Goal: Communication & Community: Answer question/provide support

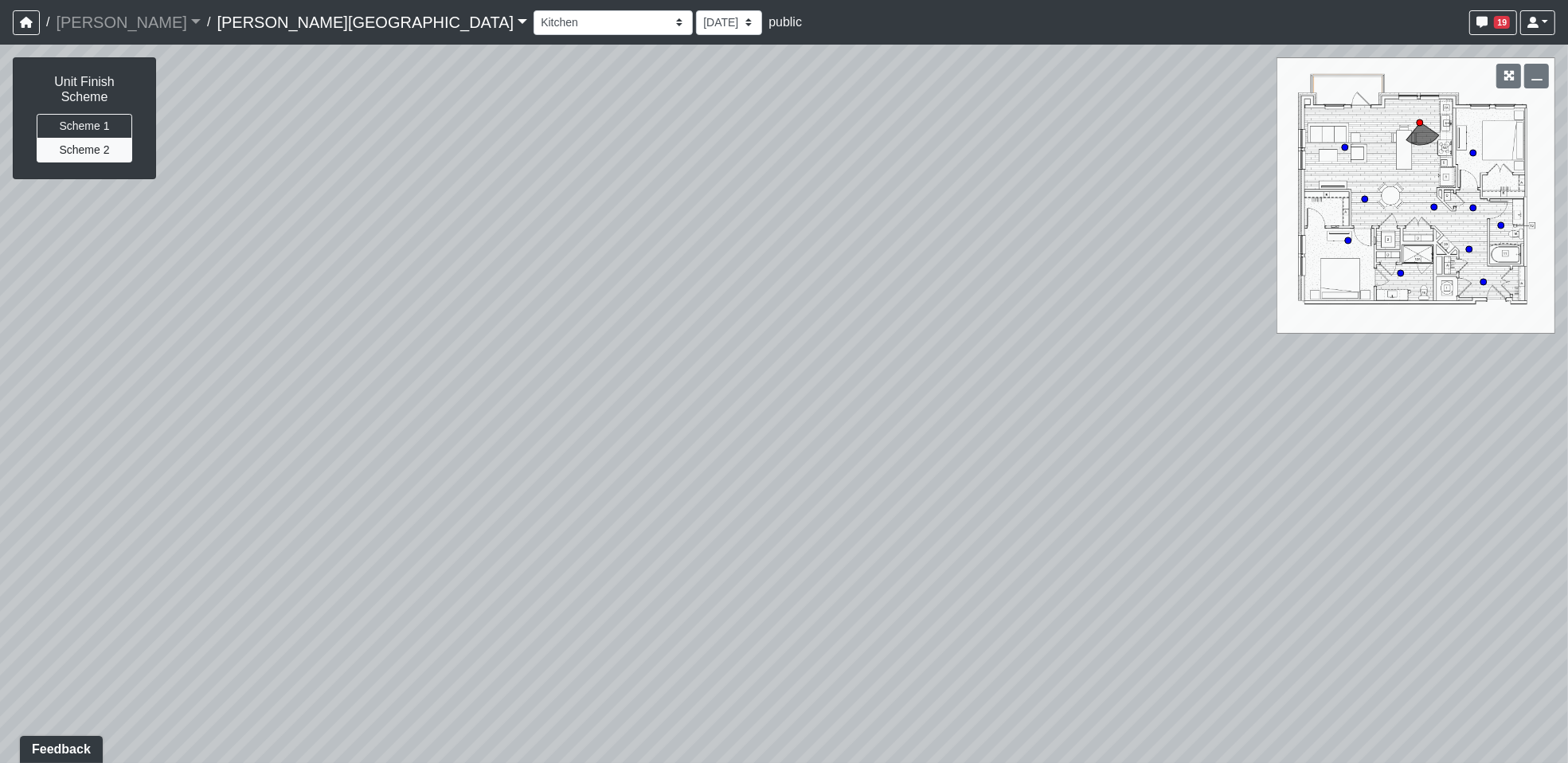
drag, startPoint x: 238, startPoint y: 414, endPoint x: 1105, endPoint y: 327, distance: 871.4
click at [1105, 327] on div at bounding box center [784, 404] width 1568 height 719
drag, startPoint x: 643, startPoint y: 572, endPoint x: 1265, endPoint y: 534, distance: 623.2
click at [1265, 534] on div at bounding box center [784, 404] width 1568 height 719
drag, startPoint x: 669, startPoint y: 653, endPoint x: 942, endPoint y: 498, distance: 313.9
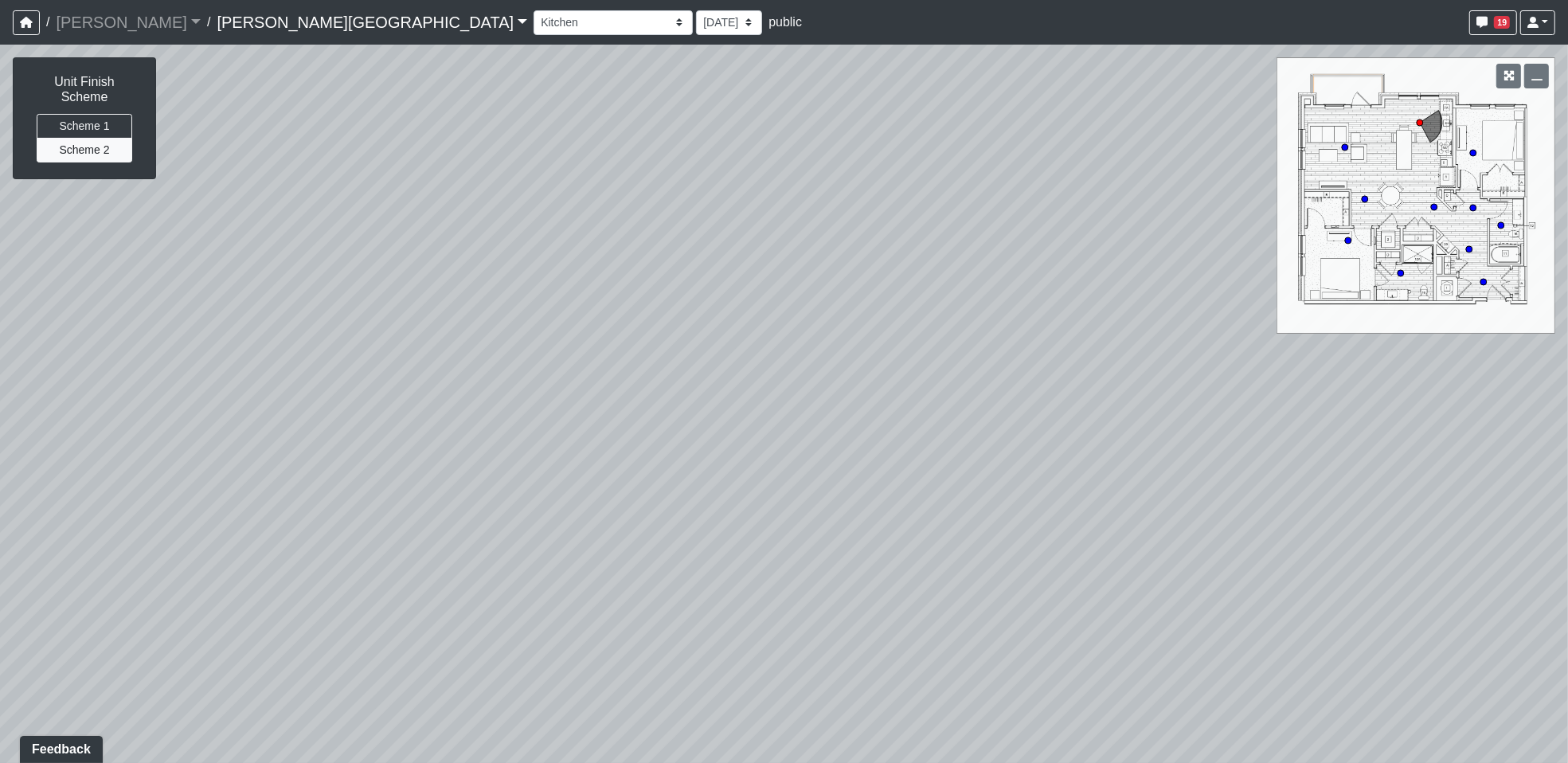
click at [942, 498] on div at bounding box center [784, 404] width 1568 height 719
click at [1358, 195] on div at bounding box center [784, 404] width 1568 height 719
click at [1367, 198] on circle at bounding box center [1364, 199] width 6 height 6
drag, startPoint x: 779, startPoint y: 664, endPoint x: 1010, endPoint y: 588, distance: 243.2
click at [1010, 588] on div "Loading... Kitchen Hallway Loading... Living Room Loading... Bedroom 1" at bounding box center [784, 404] width 1568 height 719
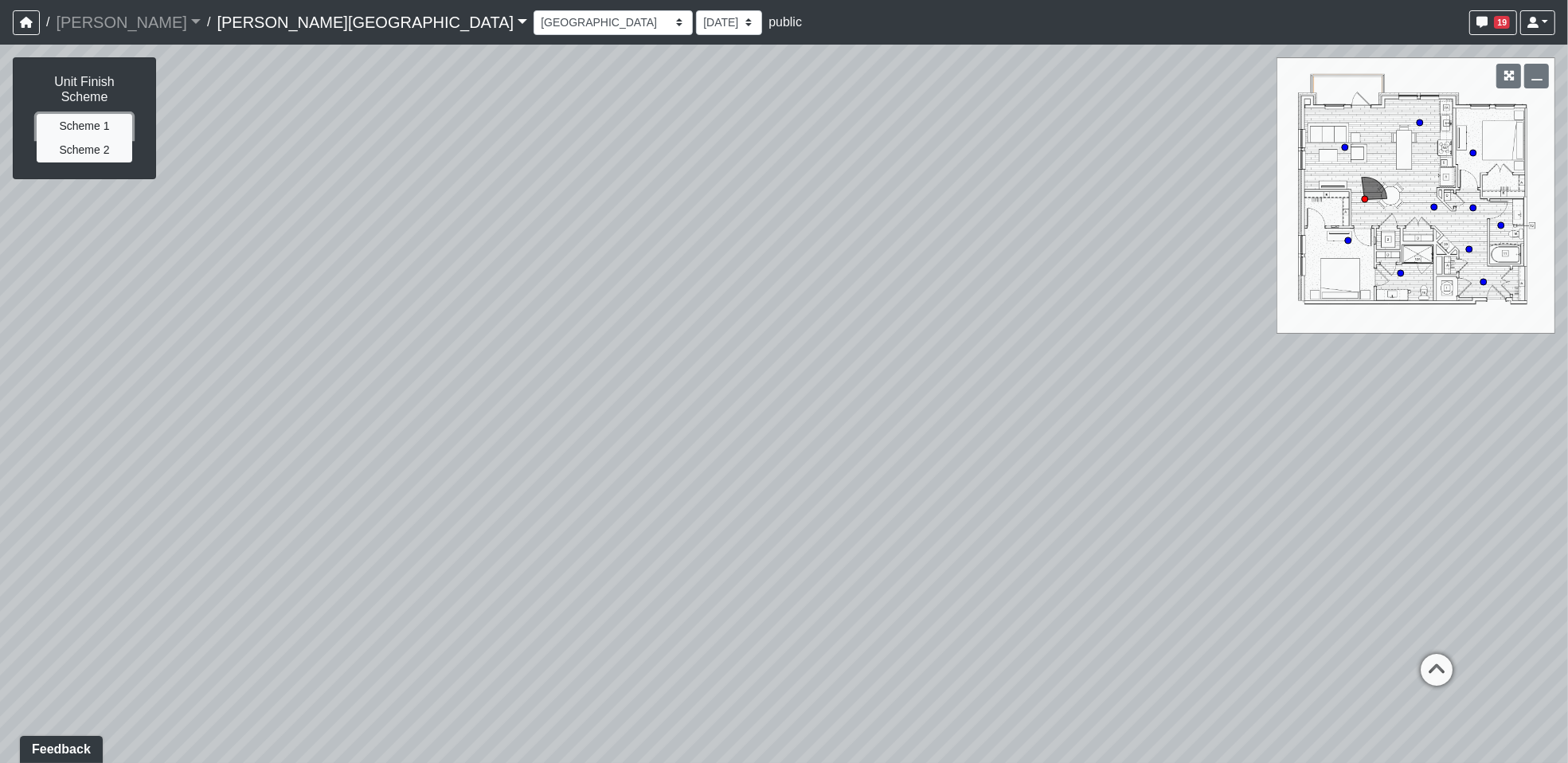
click at [68, 114] on button "Scheme 1" at bounding box center [85, 126] width 96 height 25
click at [68, 138] on button "Scheme 2" at bounding box center [85, 150] width 96 height 25
drag, startPoint x: 658, startPoint y: 431, endPoint x: 220, endPoint y: 352, distance: 445.1
click at [220, 352] on div "Loading... Kitchen Hallway Loading... Living Room Loading... Bedroom 1" at bounding box center [784, 404] width 1568 height 719
drag, startPoint x: 659, startPoint y: 509, endPoint x: 439, endPoint y: 584, distance: 232.4
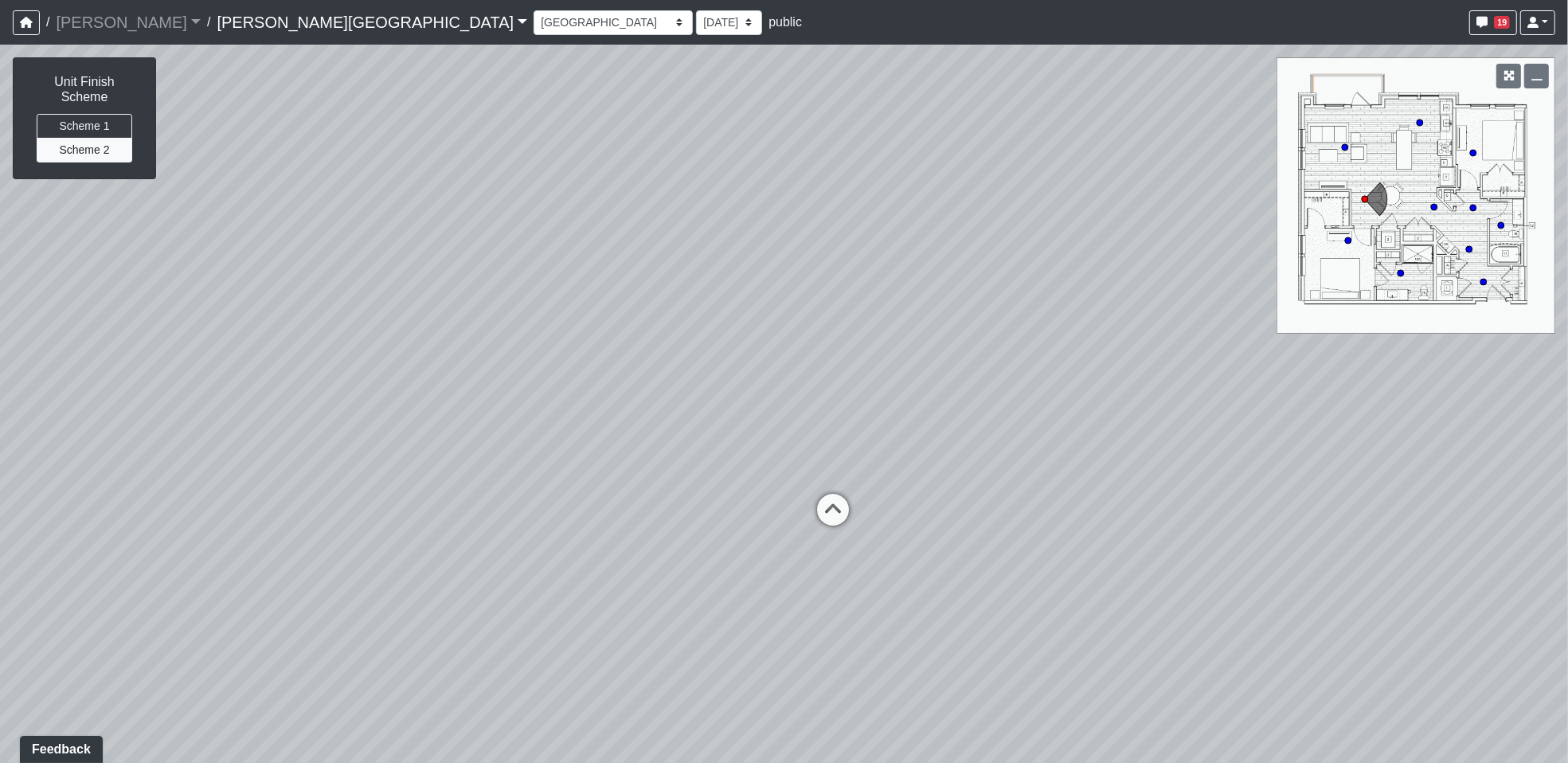
click at [439, 584] on div "Loading... Kitchen Hallway Loading... Living Room Loading... Bedroom 1" at bounding box center [784, 404] width 1568 height 719
click at [75, 280] on div "Loading... Kitchen Hallway Loading... Living Room Loading... Bedroom 1" at bounding box center [784, 404] width 1568 height 719
click at [100, 114] on button "Scheme 1" at bounding box center [85, 126] width 96 height 25
drag, startPoint x: 9, startPoint y: 252, endPoint x: 176, endPoint y: 186, distance: 179.6
click at [9, 252] on div "Loading... Kitchen Hallway Loading... Living Room Loading... Bedroom 1" at bounding box center [784, 404] width 1568 height 719
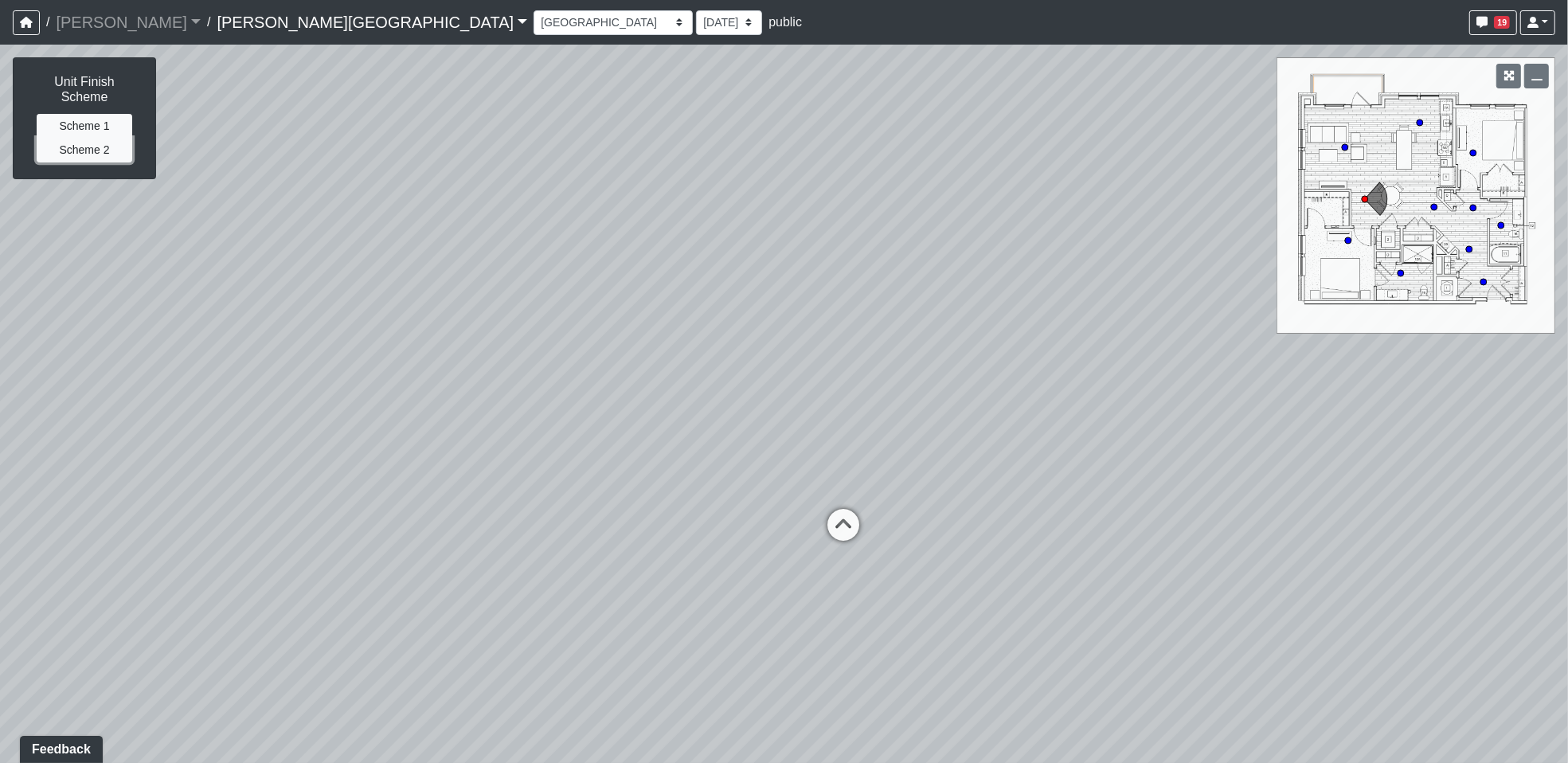
click at [101, 138] on button "Scheme 2" at bounding box center [85, 150] width 96 height 25
drag, startPoint x: 1000, startPoint y: 577, endPoint x: 783, endPoint y: 393, distance: 284.5
click at [783, 393] on div "Loading... Kitchen Hallway Loading... Living Room Loading... Bedroom 1" at bounding box center [784, 404] width 1568 height 719
click at [712, 363] on icon at bounding box center [718, 375] width 48 height 48
drag, startPoint x: 1139, startPoint y: 499, endPoint x: 783, endPoint y: 568, distance: 362.6
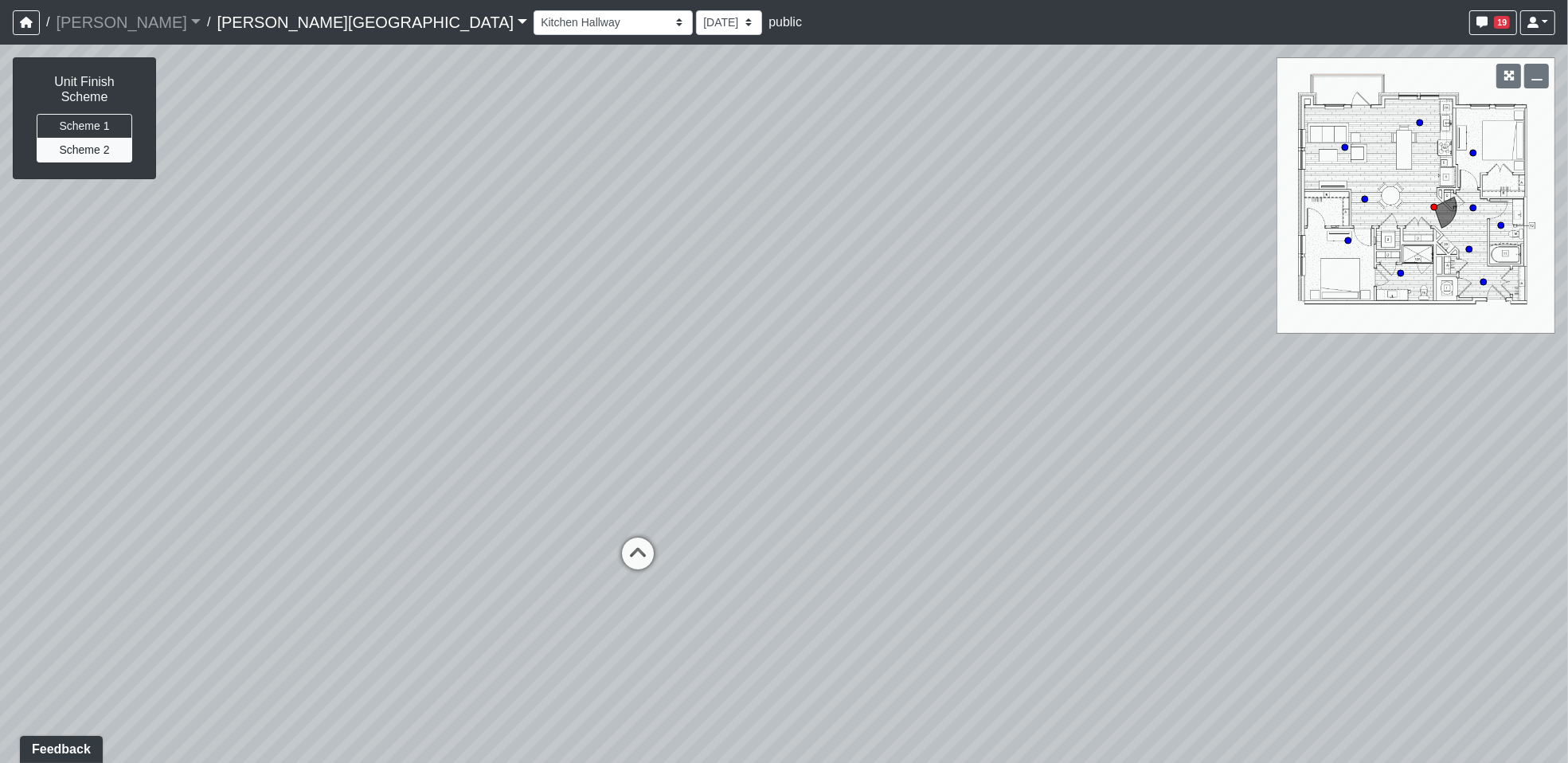
click at [1045, 556] on div "Loading... Kitchen Hallway Loading... Living Room Loading... Bedroom 1 Loading.…" at bounding box center [784, 404] width 1568 height 719
click at [629, 553] on icon at bounding box center [638, 560] width 48 height 48
drag, startPoint x: 619, startPoint y: 404, endPoint x: -68, endPoint y: 379, distance: 687.5
click at [0, 379] on html "/ [PERSON_NAME] Loading... / [PERSON_NAME][GEOGRAPHIC_DATA] [PERSON_NAME][GEOGR…" at bounding box center [784, 382] width 1568 height 763
click at [876, 492] on icon at bounding box center [884, 497] width 48 height 48
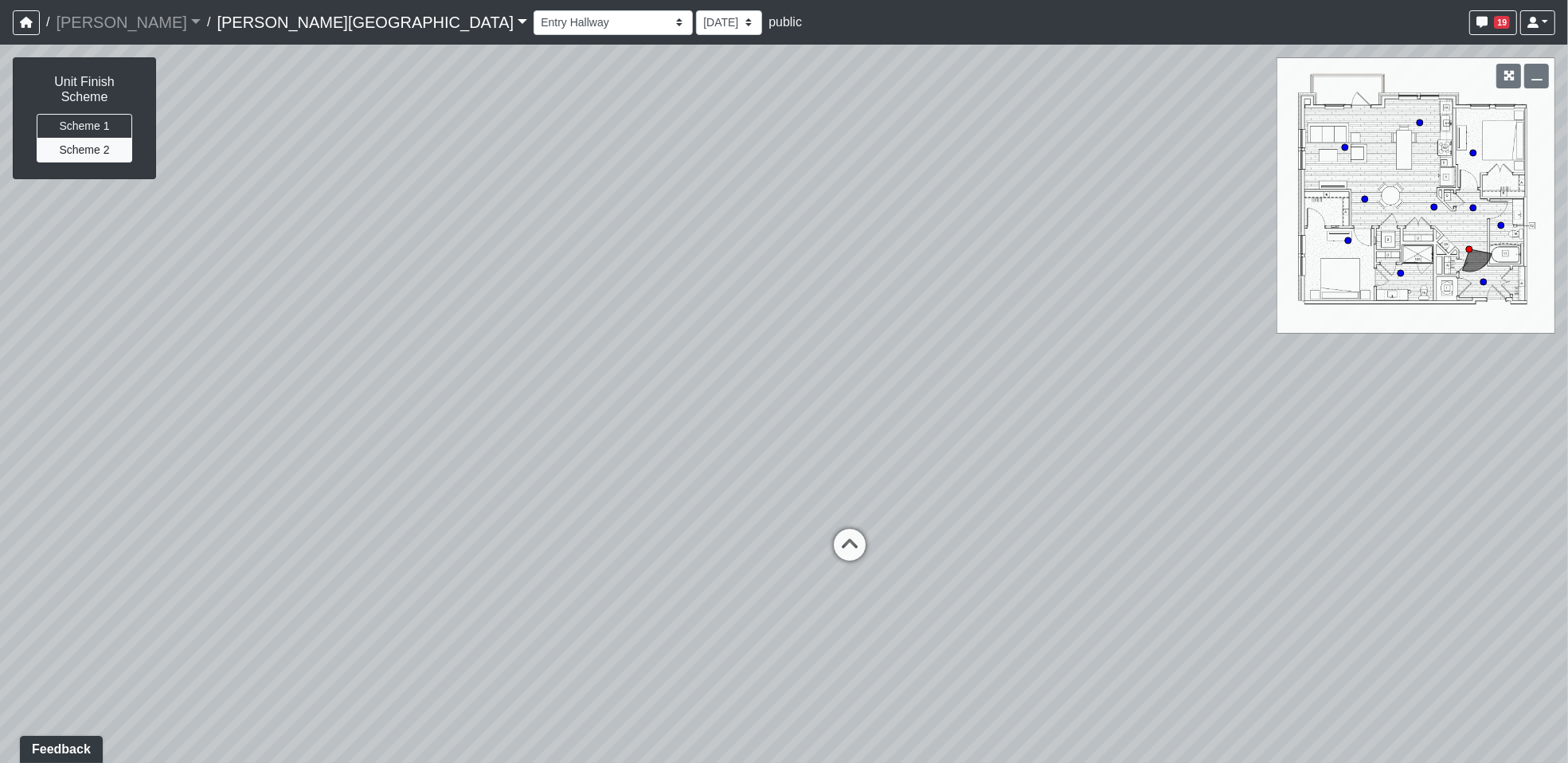
drag, startPoint x: 1256, startPoint y: 511, endPoint x: 1129, endPoint y: 494, distance: 128.1
click at [1445, 475] on div "Loading... Kitchen Hallway Loading... Living Room Loading... Bedroom 1 Loading.…" at bounding box center [784, 404] width 1568 height 719
click at [860, 540] on icon at bounding box center [848, 554] width 48 height 48
drag, startPoint x: 776, startPoint y: 348, endPoint x: 1498, endPoint y: 508, distance: 739.5
click at [1498, 508] on div "Loading... Kitchen Hallway Loading... Living Room Loading... Bedroom 1 Loading.…" at bounding box center [784, 404] width 1568 height 719
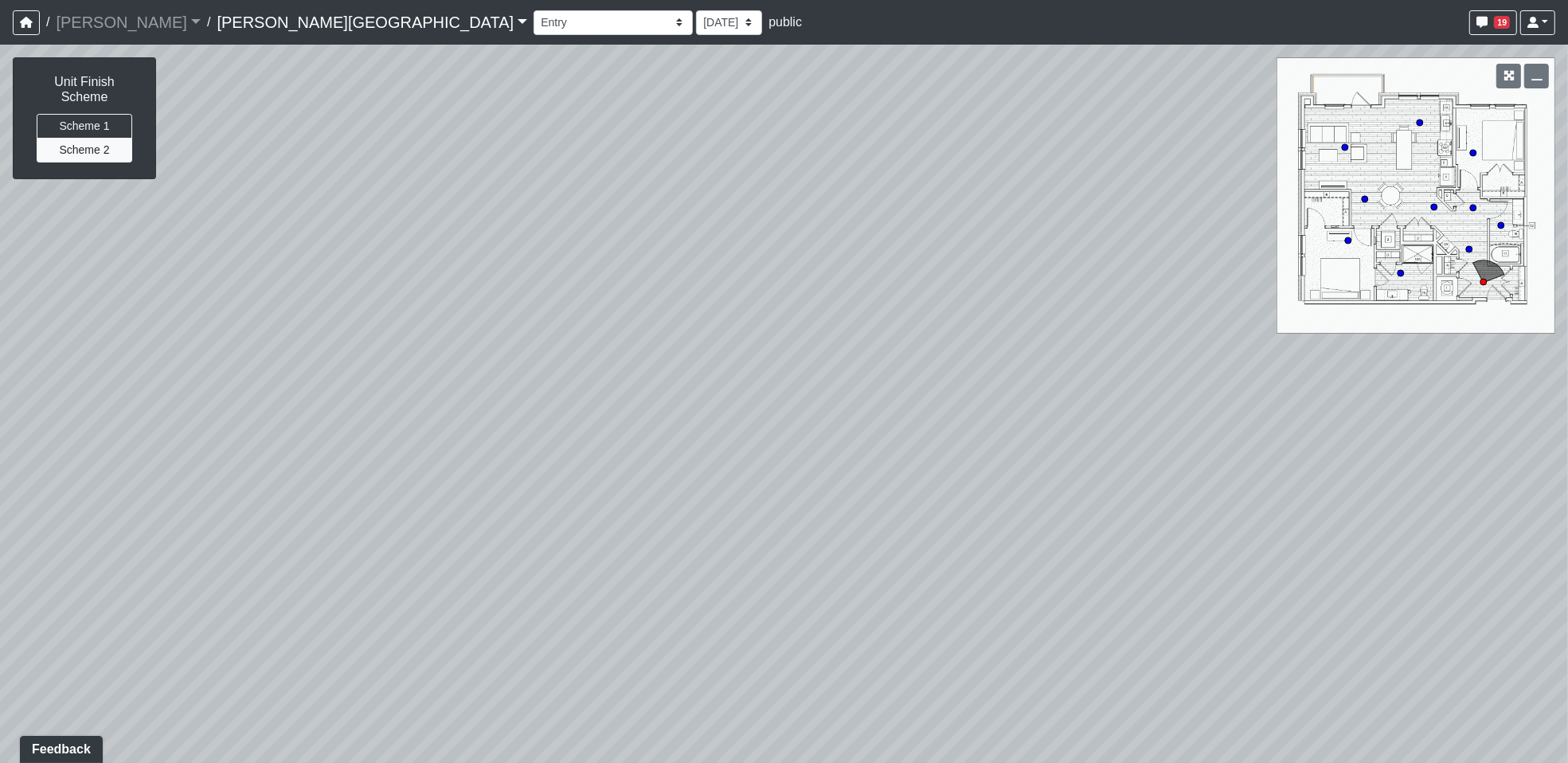
drag, startPoint x: 672, startPoint y: 537, endPoint x: 1656, endPoint y: 543, distance: 984.0
click at [1567, 543] on html "/ [PERSON_NAME] Loading... / [PERSON_NAME][GEOGRAPHIC_DATA] [PERSON_NAME][GEOGR…" at bounding box center [784, 382] width 1568 height 763
drag, startPoint x: 362, startPoint y: 520, endPoint x: 916, endPoint y: 367, distance: 574.7
click at [916, 367] on div "Loading... Kitchen Hallway Loading... Living Room Loading... Bedroom 1 Loading.…" at bounding box center [784, 404] width 1568 height 719
click at [533, 21] on select "Banquette Foosball Table Pool Courtyard Entry 1 Pool Courtyard Entry 2 Pool Tab…" at bounding box center [613, 22] width 159 height 25
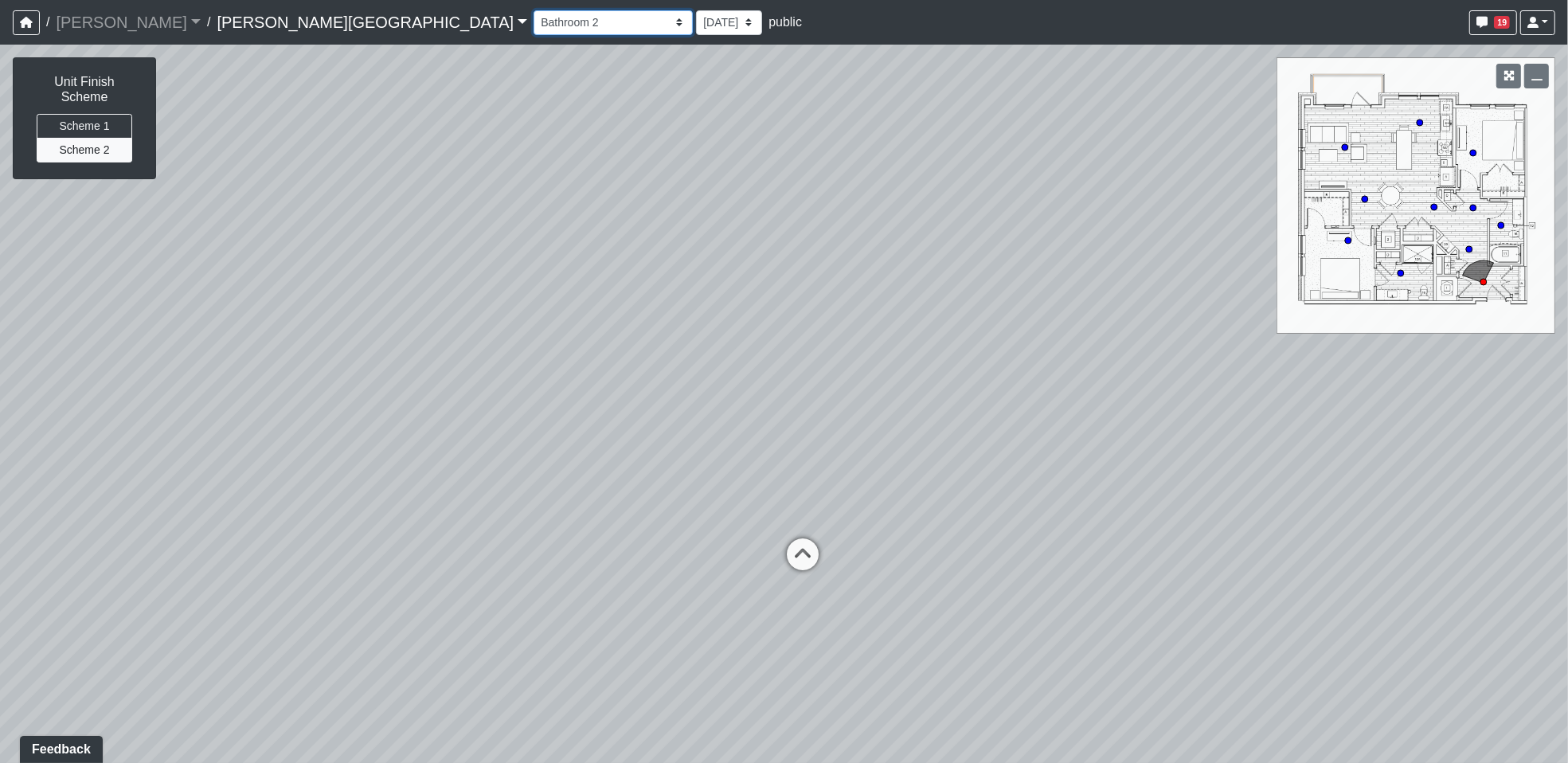
click at [533, 10] on select "Banquette Foosball Table Pool Courtyard Entry 1 Pool Courtyard Entry 2 Pool Tab…" at bounding box center [613, 22] width 159 height 25
drag, startPoint x: 655, startPoint y: 433, endPoint x: 1632, endPoint y: 311, distance: 984.6
click at [1567, 311] on html "/ [PERSON_NAME] Loading... / [PERSON_NAME][GEOGRAPHIC_DATA] [PERSON_NAME][GEOGR…" at bounding box center [784, 382] width 1568 height 763
drag, startPoint x: 601, startPoint y: 404, endPoint x: 1062, endPoint y: 436, distance: 462.1
click at [1062, 436] on div "Loading... Kitchen Hallway Loading... Living Room Loading... Bedroom 1 Loading.…" at bounding box center [784, 404] width 1568 height 719
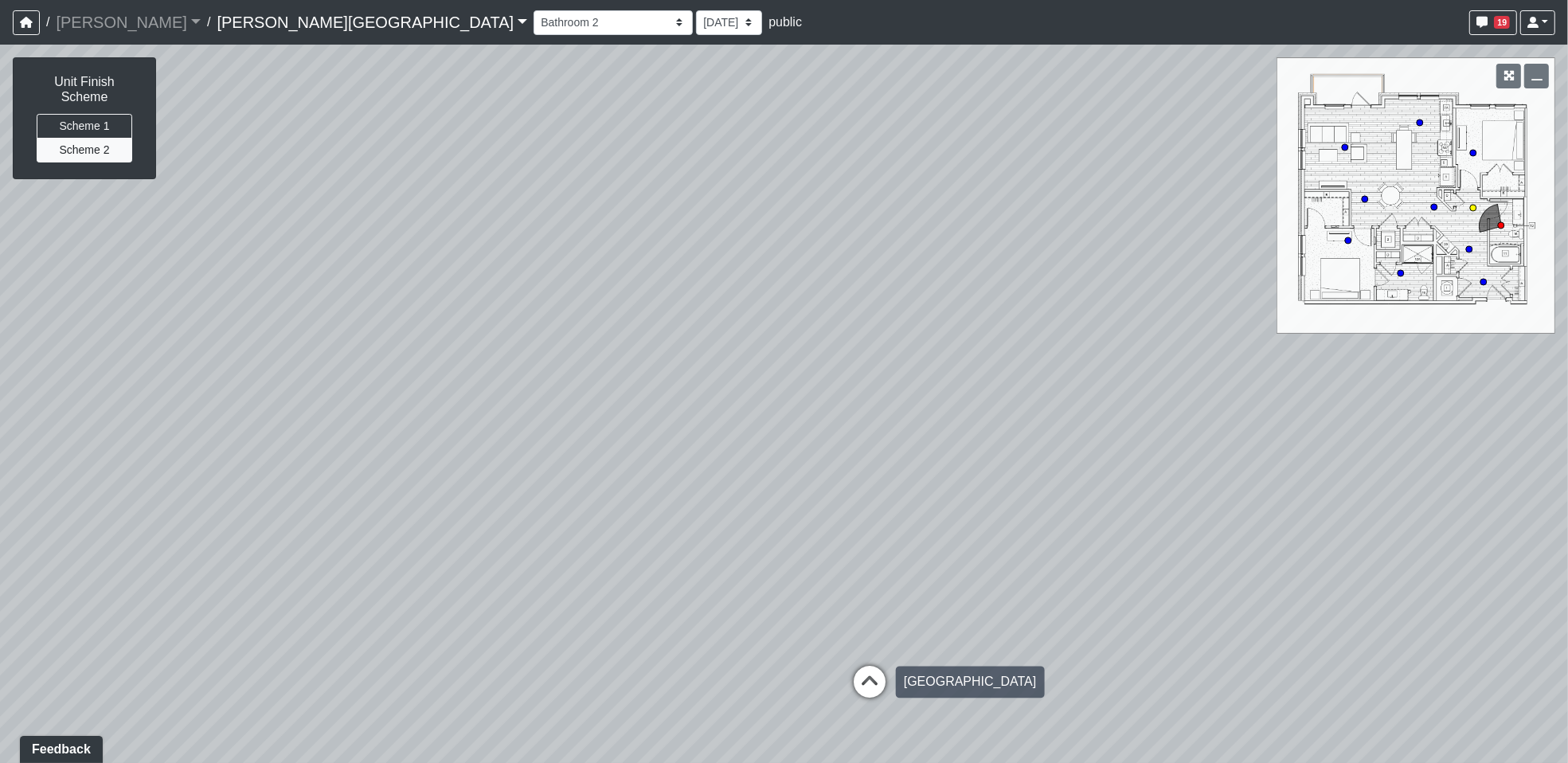
click at [860, 679] on icon at bounding box center [870, 690] width 48 height 48
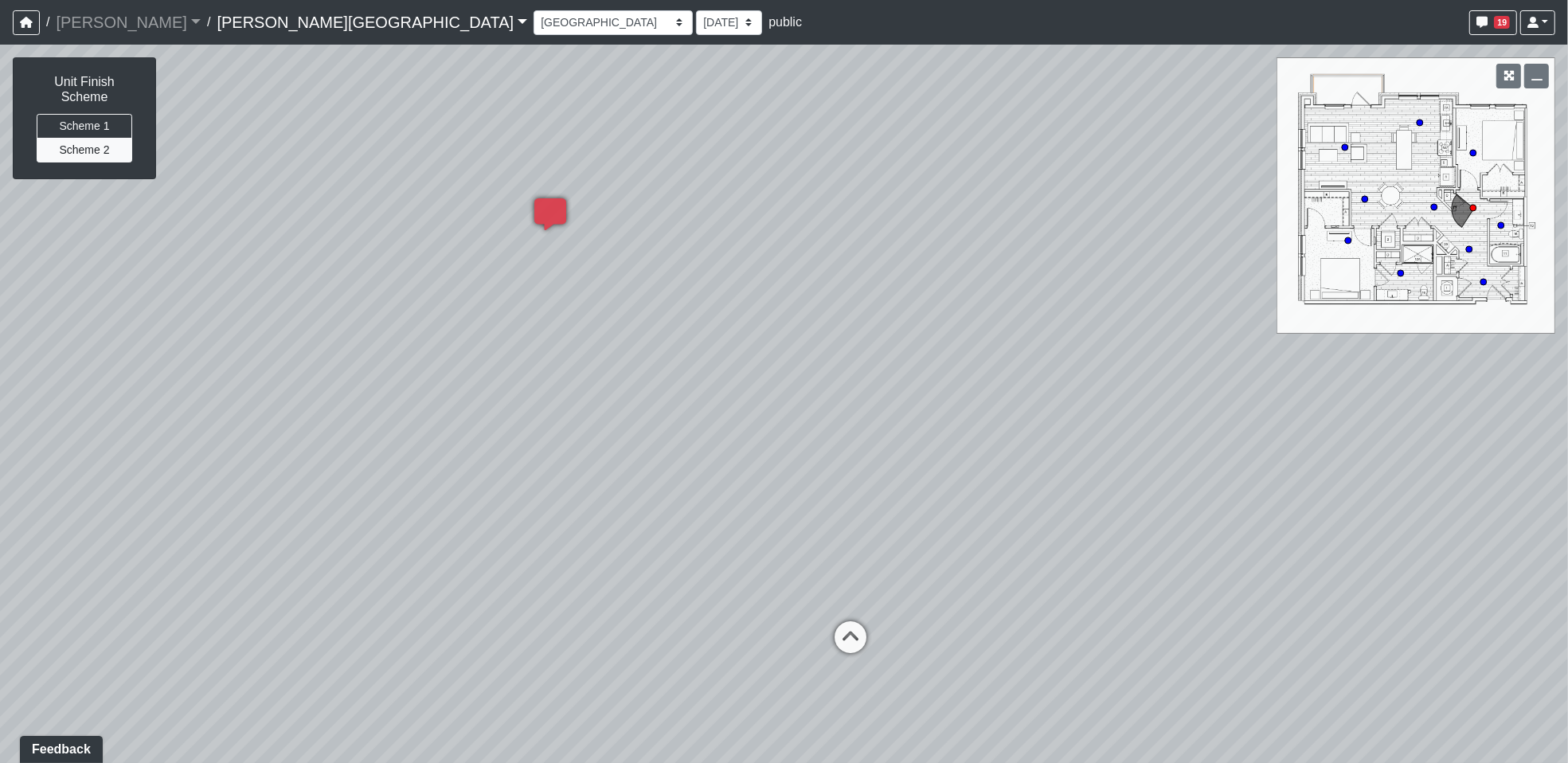
drag, startPoint x: 831, startPoint y: 461, endPoint x: 1368, endPoint y: 454, distance: 537.0
click at [1368, 454] on div "Loading... Kitchen Hallway Loading... Living Room Loading... Bedroom 1 Loading.…" at bounding box center [784, 404] width 1568 height 719
drag, startPoint x: 442, startPoint y: 460, endPoint x: 1119, endPoint y: 384, distance: 681.3
click at [1119, 384] on div "Loading... Kitchen Hallway Loading... Living Room Loading... Bedroom 1 Loading.…" at bounding box center [784, 404] width 1568 height 719
click at [562, 559] on icon at bounding box center [567, 569] width 48 height 48
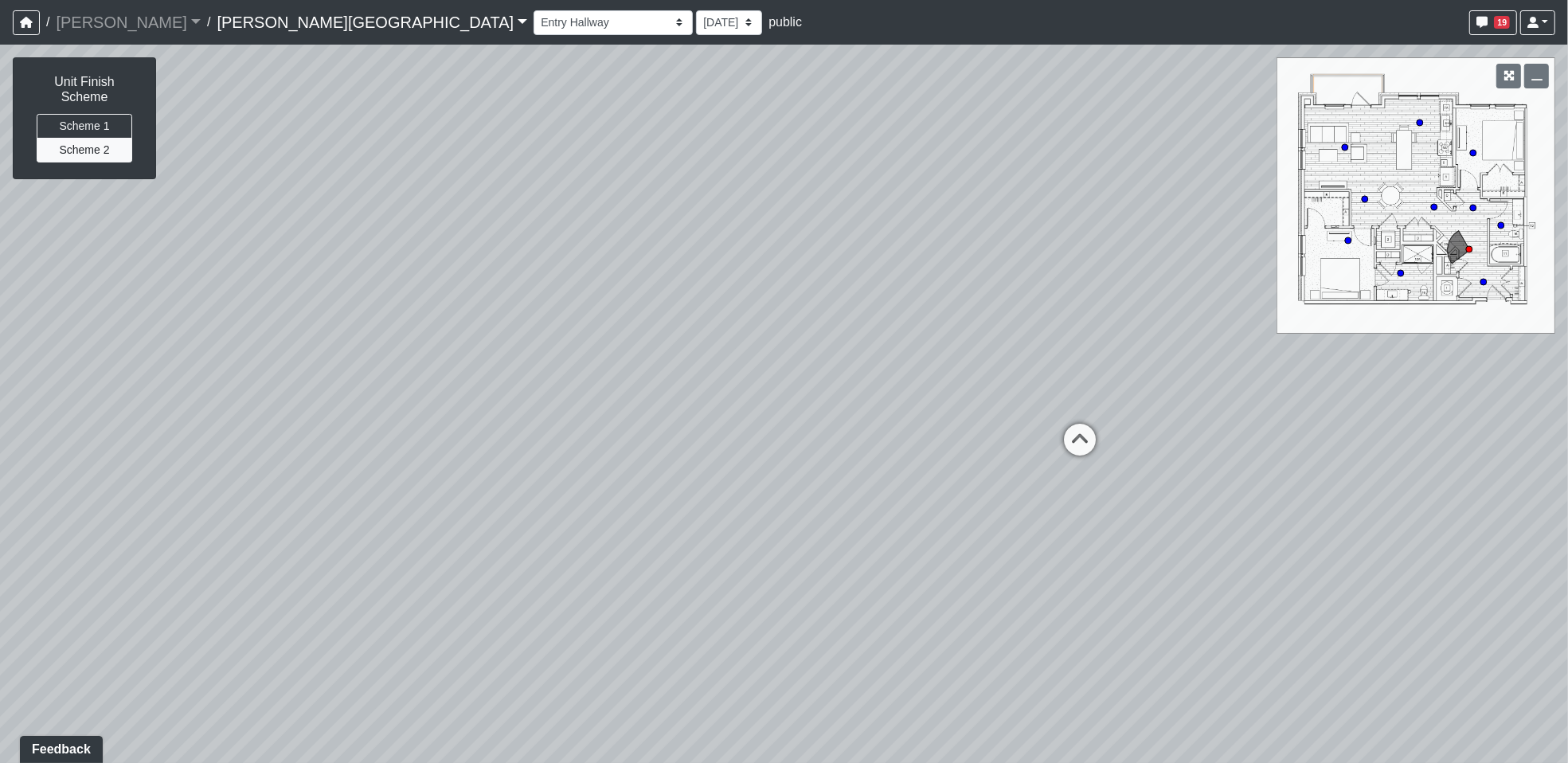
drag, startPoint x: 1005, startPoint y: 461, endPoint x: 61, endPoint y: 375, distance: 947.9
click at [61, 375] on div "Loading... Kitchen Hallway Loading... Living Room Loading... Bedroom 1 Loading.…" at bounding box center [784, 404] width 1568 height 719
click at [1398, 267] on div "Loading... Kitchen Hallway Loading... Living Room Loading... Bedroom 1 Loading.…" at bounding box center [784, 404] width 1568 height 719
click at [1399, 270] on circle at bounding box center [1400, 273] width 6 height 6
drag, startPoint x: 977, startPoint y: 468, endPoint x: -68, endPoint y: 394, distance: 1047.6
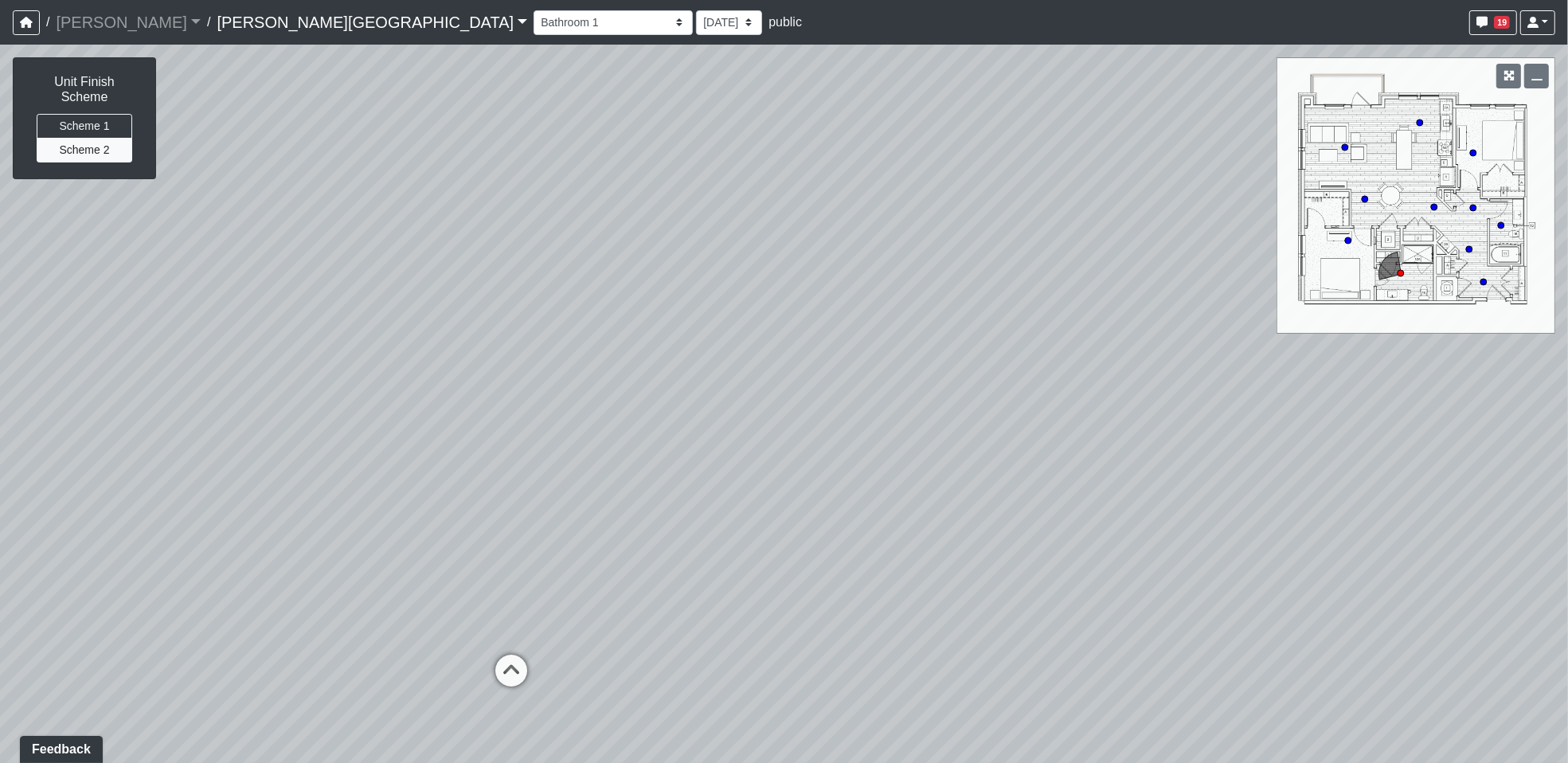
click at [0, 394] on html "/ [PERSON_NAME] Loading... / [PERSON_NAME][GEOGRAPHIC_DATA] [PERSON_NAME][GEOGR…" at bounding box center [784, 382] width 1568 height 763
drag, startPoint x: 1031, startPoint y: 466, endPoint x: 1094, endPoint y: 705, distance: 247.2
click at [1504, 514] on div "Loading... Kitchen Hallway Loading... Living Room Loading... Bedroom 1 Loading.…" at bounding box center [784, 404] width 1568 height 719
click at [804, 673] on icon at bounding box center [810, 687] width 48 height 48
drag, startPoint x: 1128, startPoint y: 543, endPoint x: 213, endPoint y: 200, distance: 977.2
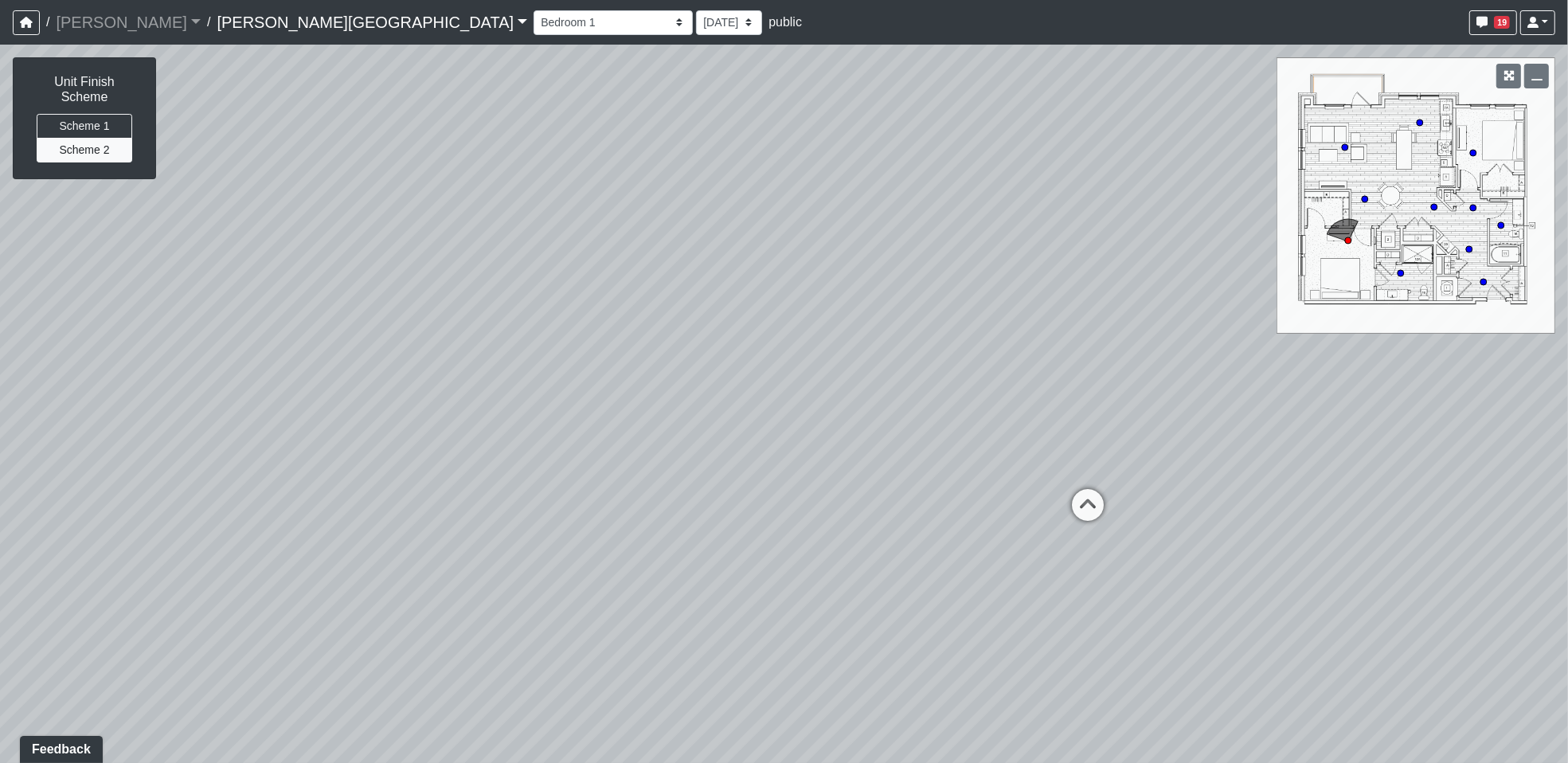
click at [213, 200] on div "Loading... Kitchen Hallway Loading... Living Room Loading... Bedroom 1 Loading.…" at bounding box center [784, 404] width 1568 height 719
click at [1483, 283] on circle at bounding box center [1483, 281] width 6 height 6
drag, startPoint x: 743, startPoint y: 527, endPoint x: 1077, endPoint y: 496, distance: 335.4
click at [1077, 496] on div "Loading... Kitchen Hallway Loading... Living Room Loading... Bedroom 1 Loading.…" at bounding box center [784, 404] width 1568 height 719
click at [1502, 222] on circle at bounding box center [1501, 225] width 6 height 6
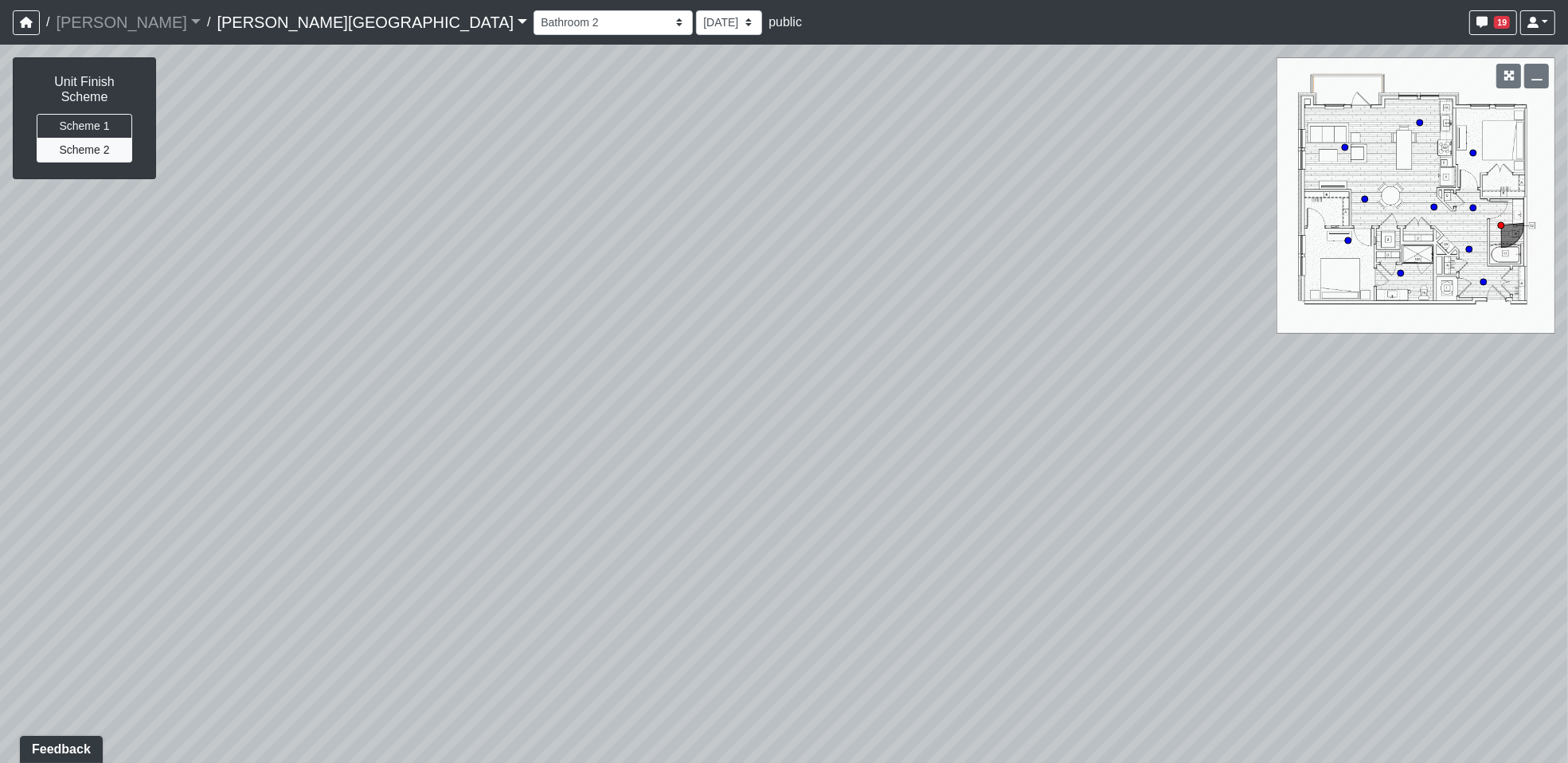
drag, startPoint x: 1009, startPoint y: 572, endPoint x: -68, endPoint y: -53, distance: 1245.2
click at [0, 0] on html "/ [PERSON_NAME] Loading... / [PERSON_NAME][GEOGRAPHIC_DATA] [PERSON_NAME][GEOGR…" at bounding box center [784, 382] width 1568 height 763
drag, startPoint x: 1162, startPoint y: 200, endPoint x: 1493, endPoint y: 367, distance: 370.7
click at [1567, 549] on html "/ [PERSON_NAME] Loading... / [PERSON_NAME][GEOGRAPHIC_DATA] [PERSON_NAME][GEOGR…" at bounding box center [784, 382] width 1568 height 763
click at [1399, 271] on circle at bounding box center [1400, 273] width 6 height 6
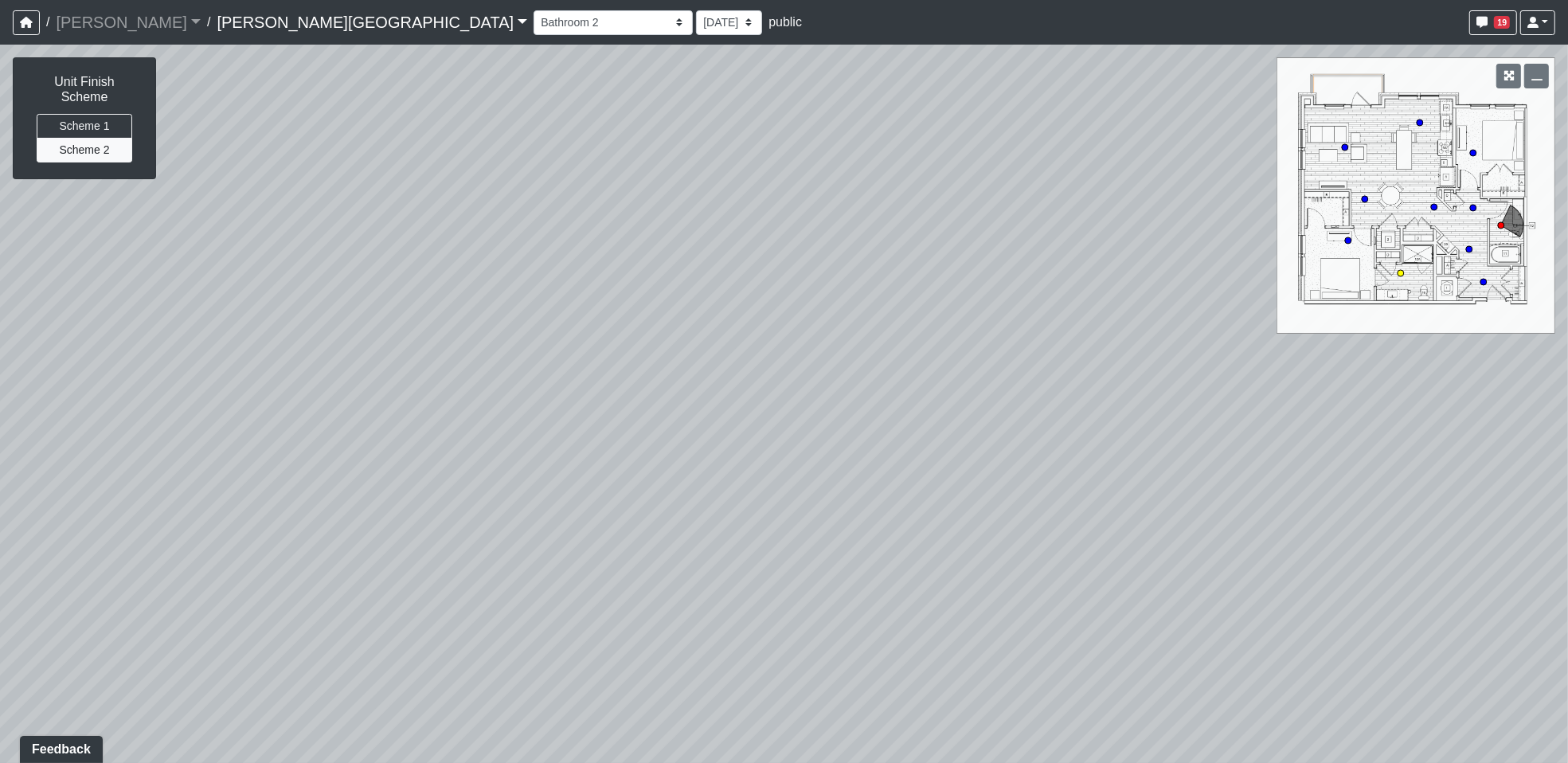
select select "nzuSeQpbcsxa5mYYwdvq9N"
drag, startPoint x: 593, startPoint y: 483, endPoint x: 1781, endPoint y: 314, distance: 1200.0
click at [1567, 314] on html "/ [PERSON_NAME] Loading... / [PERSON_NAME][GEOGRAPHIC_DATA] [PERSON_NAME][GEOGR…" at bounding box center [784, 382] width 1568 height 763
drag, startPoint x: 695, startPoint y: 449, endPoint x: 956, endPoint y: 507, distance: 267.4
click at [612, 749] on div "Loading... Kitchen Hallway Loading... Living Room Loading... Bedroom 1 Loading.…" at bounding box center [784, 404] width 1568 height 719
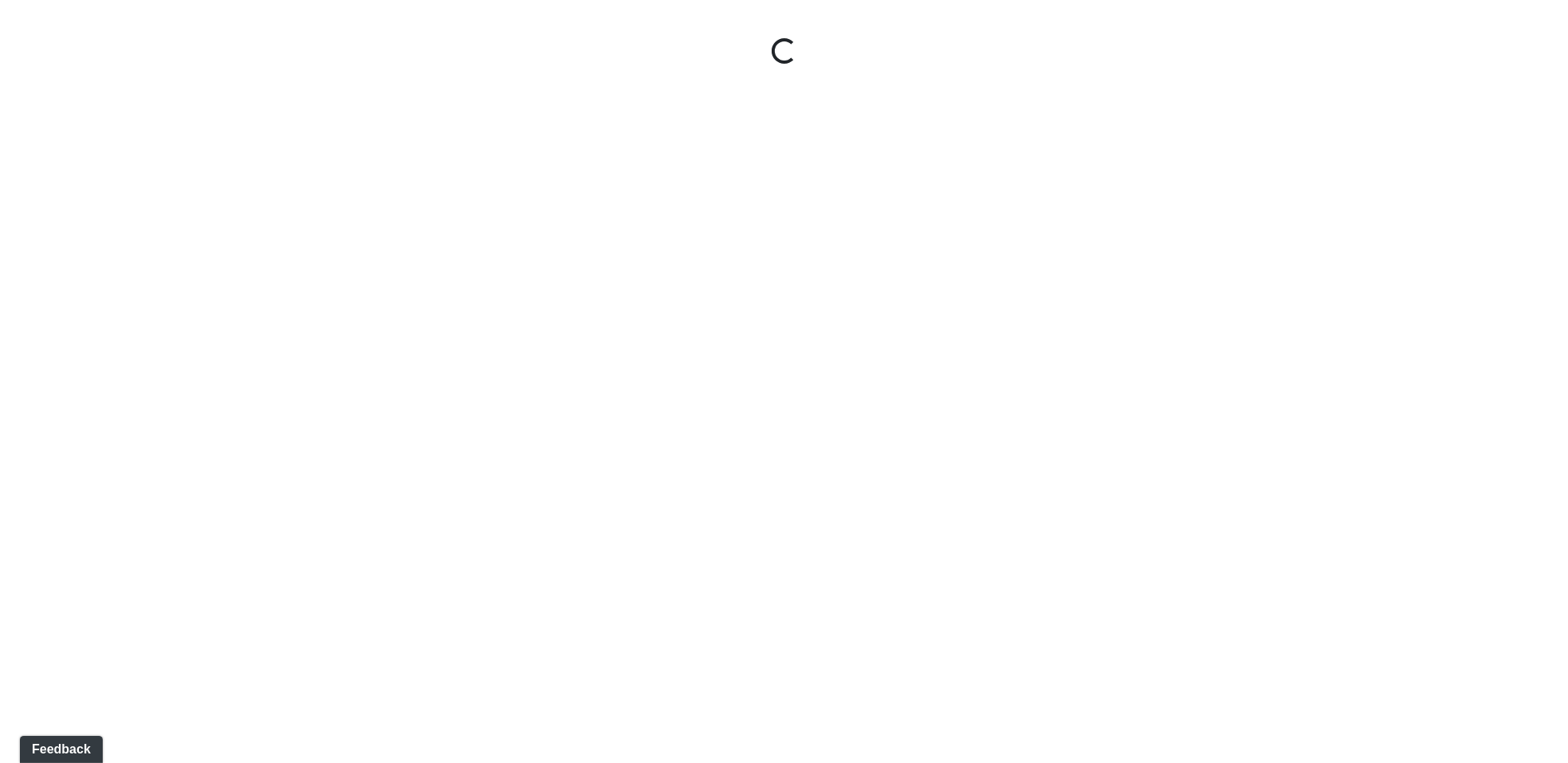
select select "3f8ehn1XMdp2ChiJxvm4Bh"
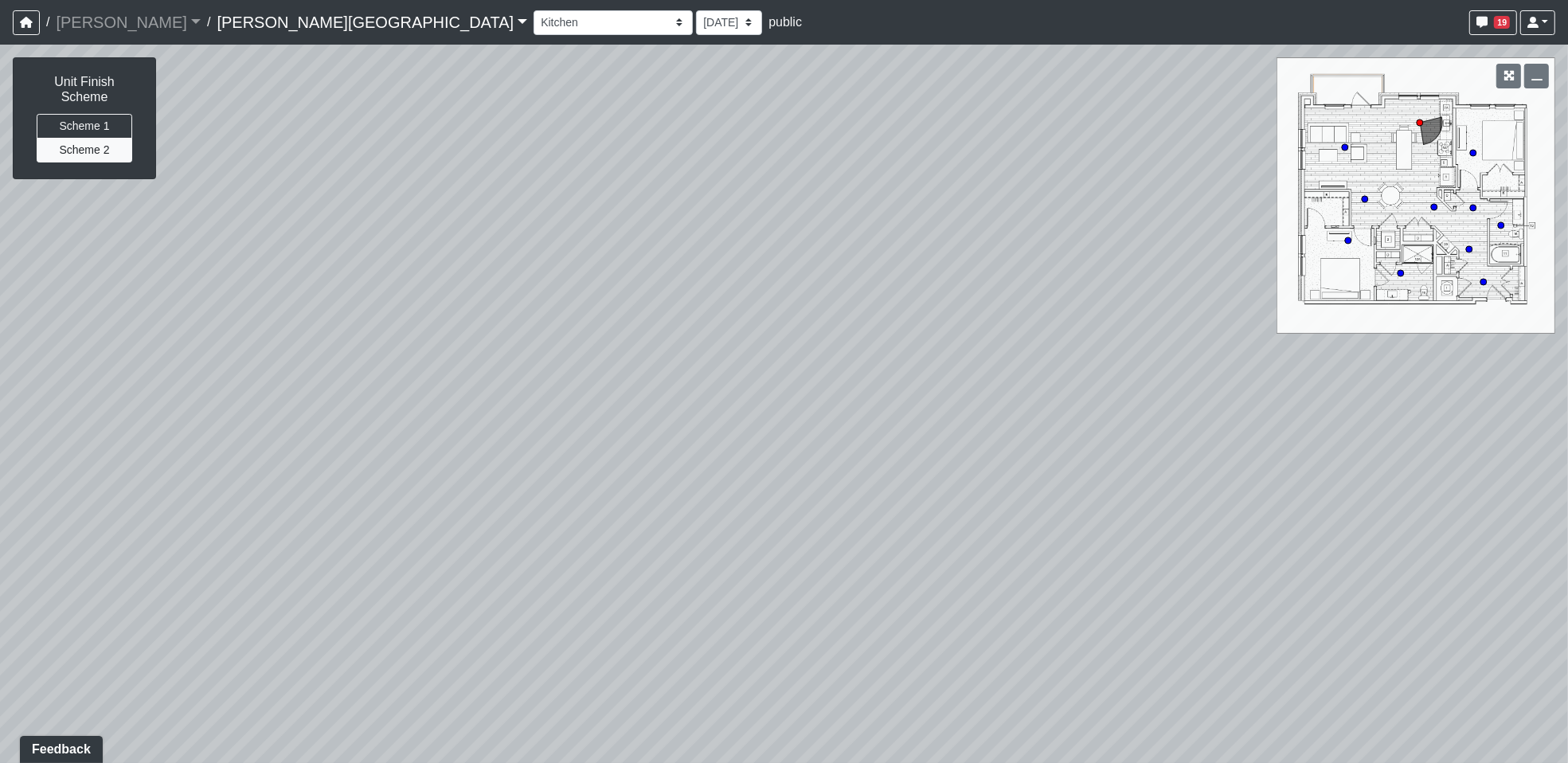
drag, startPoint x: 385, startPoint y: 525, endPoint x: 1491, endPoint y: 403, distance: 1112.7
click at [1491, 403] on div at bounding box center [784, 404] width 1568 height 719
drag, startPoint x: 825, startPoint y: 578, endPoint x: 660, endPoint y: 618, distance: 169.8
click at [660, 618] on div at bounding box center [784, 404] width 1568 height 719
drag, startPoint x: 73, startPoint y: 355, endPoint x: 92, endPoint y: 357, distance: 19.1
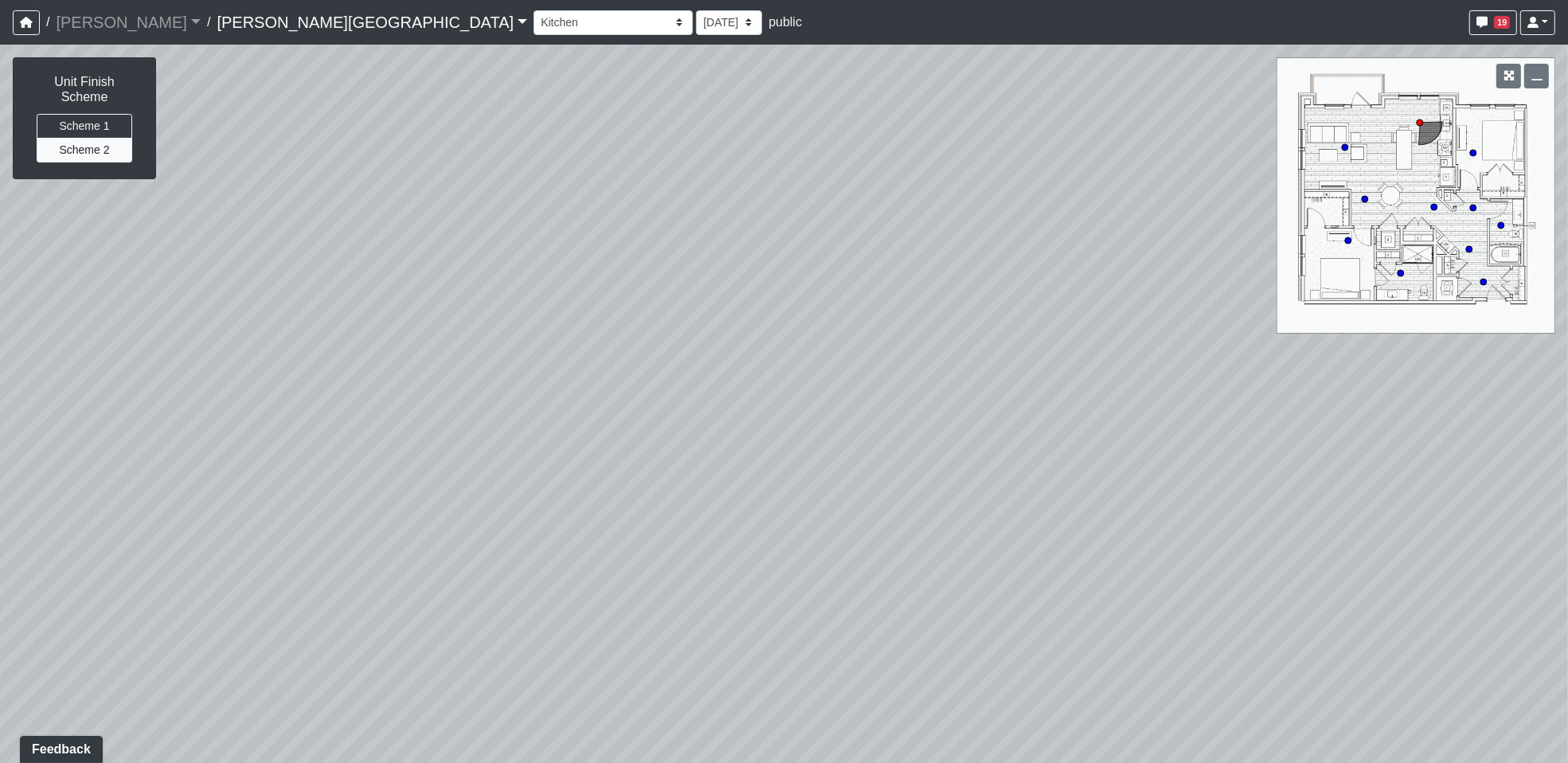
click at [73, 355] on div at bounding box center [784, 404] width 1568 height 719
click at [96, 114] on button "Scheme 1" at bounding box center [85, 126] width 96 height 25
click at [826, 564] on span "Add comment" at bounding box center [860, 570] width 79 height 14
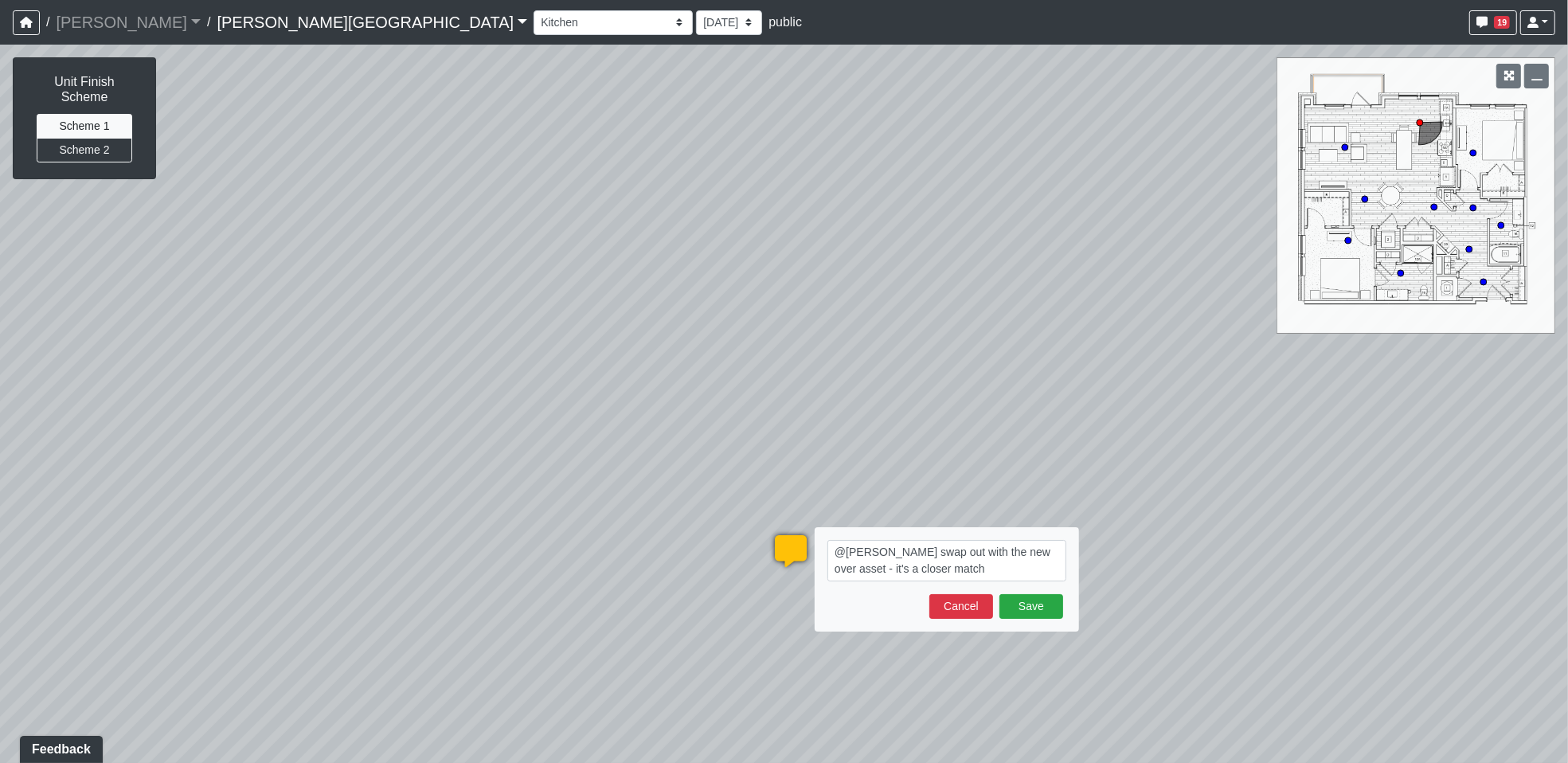
drag, startPoint x: 912, startPoint y: 570, endPoint x: 804, endPoint y: 547, distance: 110.4
click at [804, 547] on div "Loading... @sean swap out with the new over asset - it's a closer match Save Ca…" at bounding box center [790, 551] width 48 height 48
type textarea "@sean swap out with the new over asset - it's a closer match"
click at [1041, 605] on button "Save" at bounding box center [1031, 606] width 64 height 25
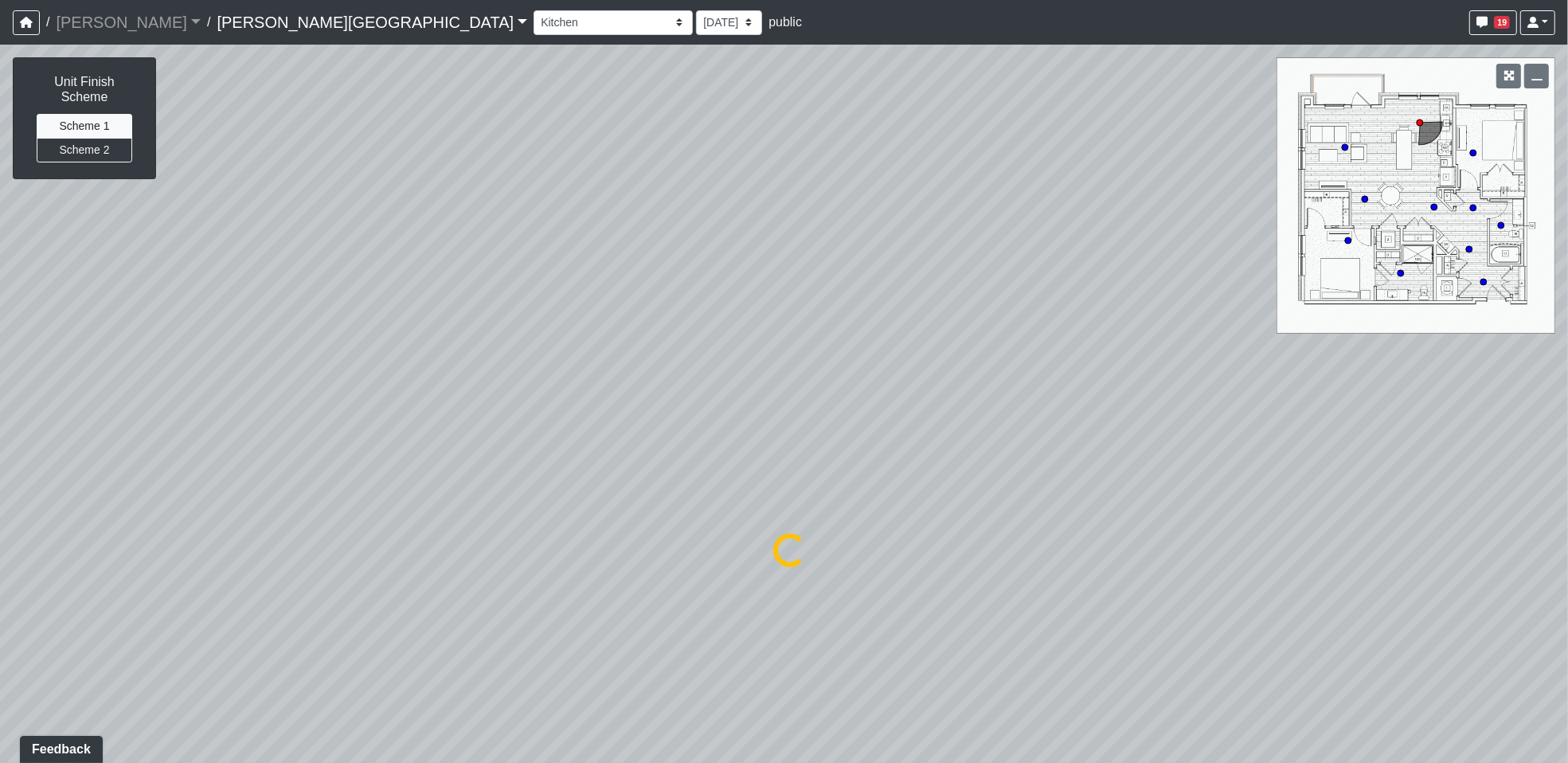
select select "3f8ehn1XMdp2ChiJxvm4Bh"
drag, startPoint x: 1299, startPoint y: 504, endPoint x: 475, endPoint y: 435, distance: 826.9
click at [475, 435] on div "Loading... Created by Hope Pavlich - Today at 2:21 PM - Rev: 10/10/2025 @sean s…" at bounding box center [784, 404] width 1568 height 719
click at [802, 218] on div "Loading... Created by Hope Pavlich - Today at 2:21 PM - Rev: 10/10/2025 @sean s…" at bounding box center [784, 404] width 1568 height 719
click at [865, 239] on span "Add comment" at bounding box center [874, 234] width 79 height 14
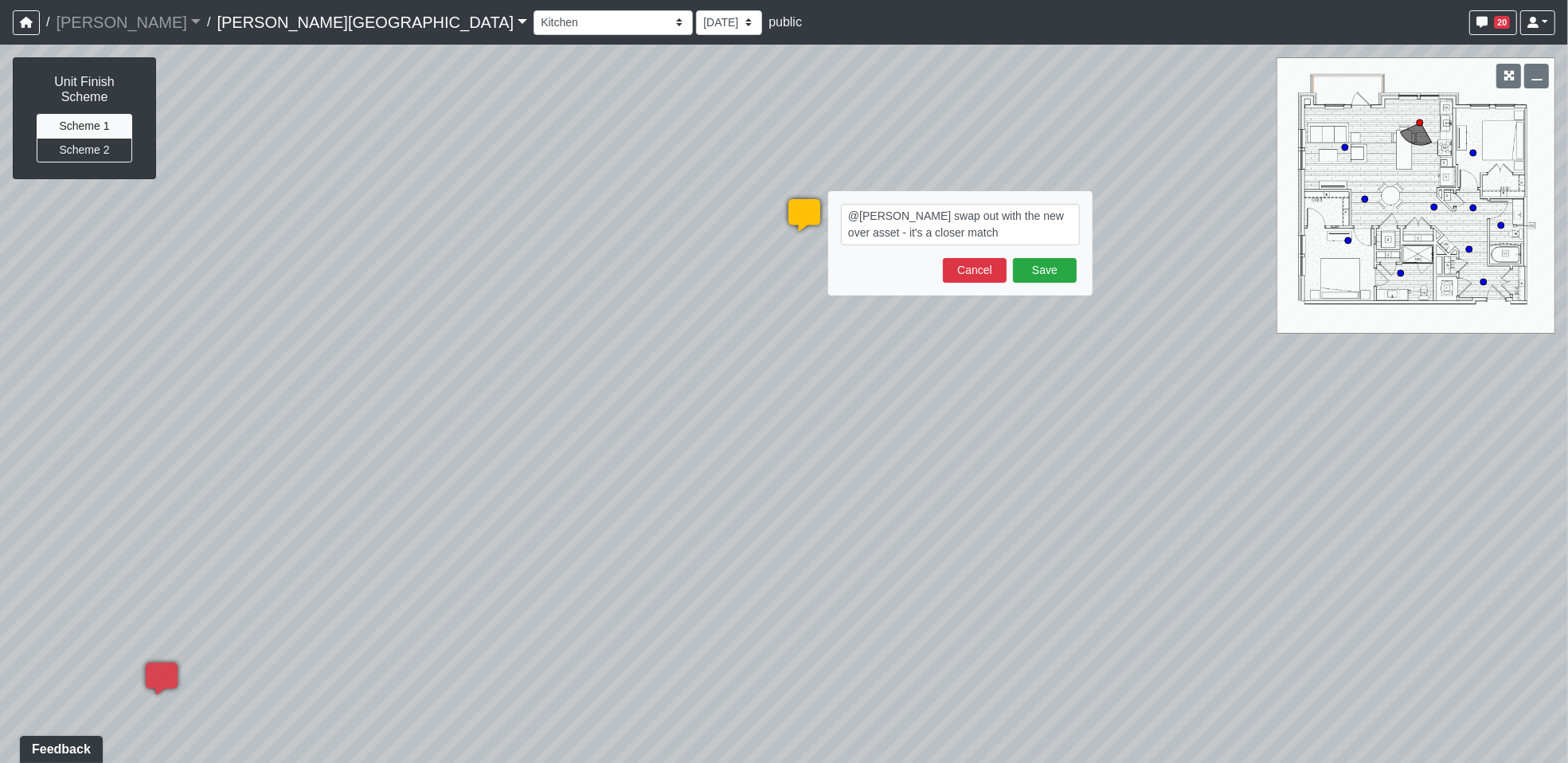
drag, startPoint x: 1049, startPoint y: 213, endPoint x: 1000, endPoint y: 219, distance: 49.4
click at [1000, 219] on textarea "@sean swap out with the new over asset - it's a closer match" at bounding box center [960, 224] width 239 height 41
click at [924, 235] on textarea "@sean swap out with the new W/D set- it's a closer match" at bounding box center [960, 224] width 239 height 41
click at [951, 229] on textarea "@sean swap out with the new W/D set- it's a closer match but the ring need to b…" at bounding box center [960, 224] width 239 height 41
click at [915, 234] on textarea "@sean swap out with the new W/D set- it's a closer match but the ring need to b…" at bounding box center [960, 224] width 239 height 41
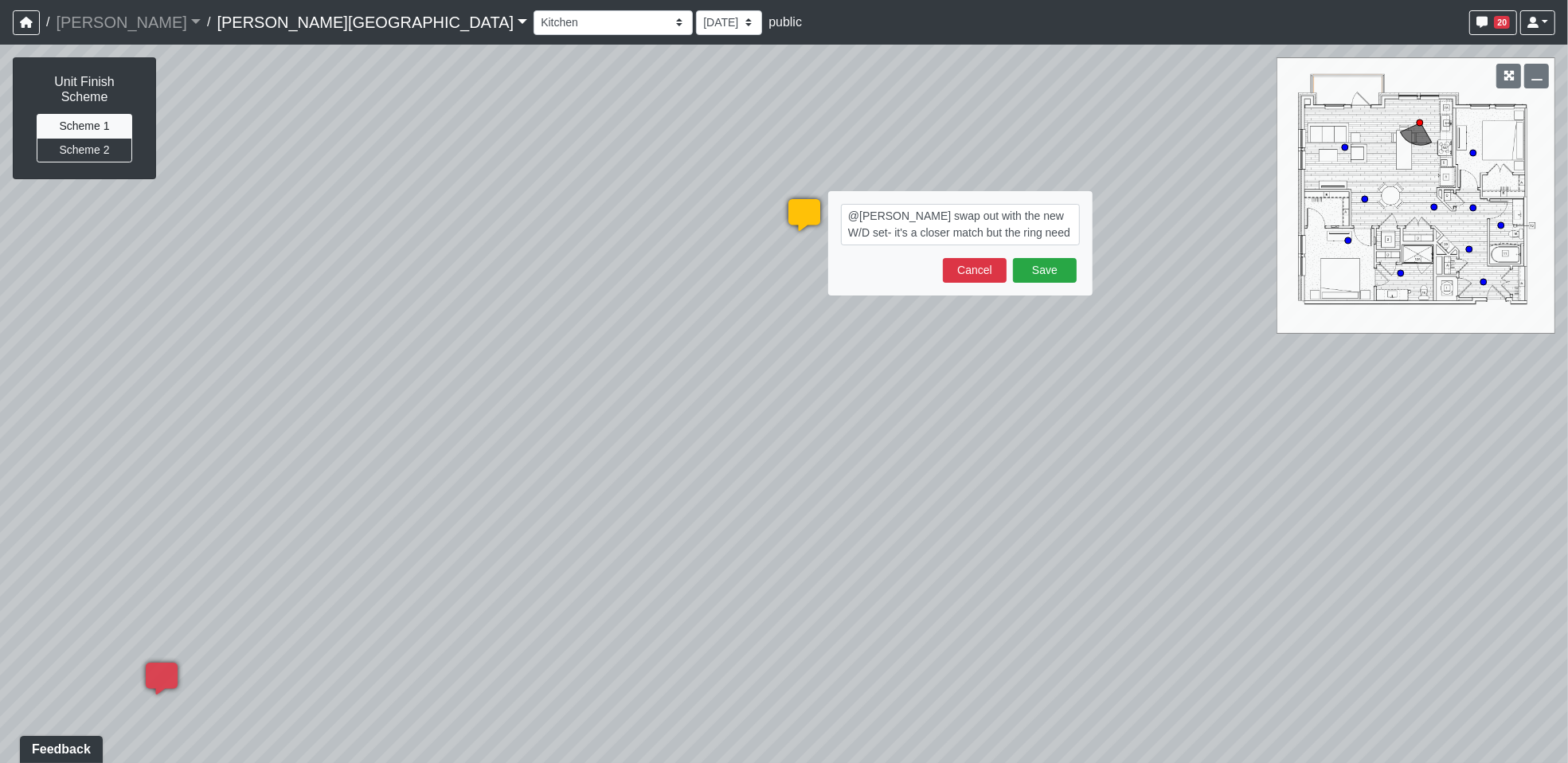
click at [915, 234] on textarea "@sean swap out with the new W/D set- it's a closer match but the ring need to b…" at bounding box center [960, 224] width 239 height 41
click at [912, 230] on textarea "@sean swap out with the new W/D set- it's a closer match but the ring need to b…" at bounding box center [960, 224] width 239 height 41
click at [1073, 230] on textarea "@sean swap out with the new W/D set- it's a closer match but the ring need to b…" at bounding box center [960, 224] width 239 height 41
type textarea "@sean swap out with the new W/D set- it's a closer match but the ring need to b…"
click at [1046, 264] on button "Save" at bounding box center [1044, 270] width 64 height 25
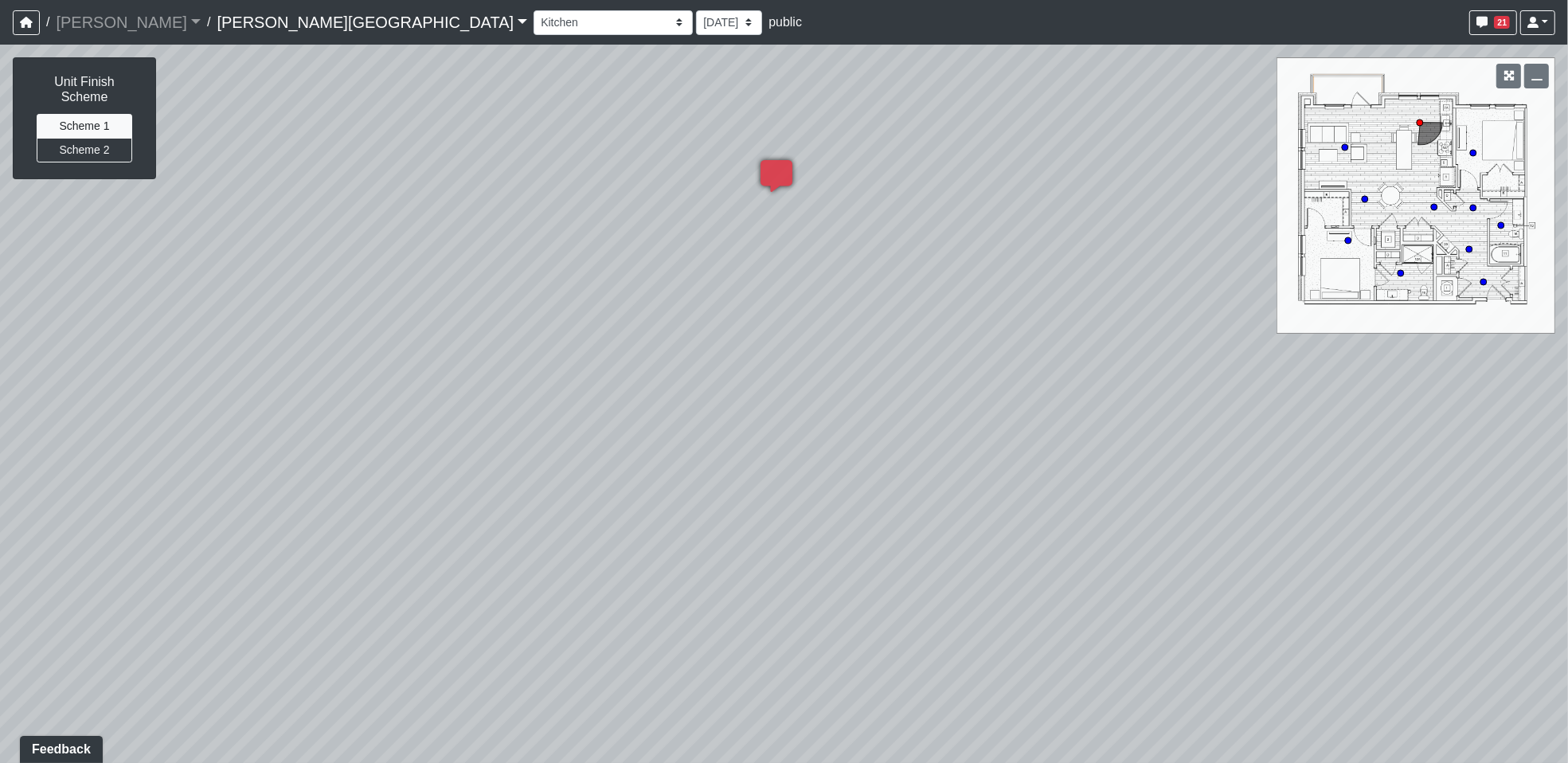
drag, startPoint x: 461, startPoint y: 569, endPoint x: 1261, endPoint y: 256, distance: 859.1
click at [1266, 252] on div "Loading... Created by Hope Pavlich - Today at 2:21 PM - Rev: 10/10/2025 @sean s…" at bounding box center [784, 404] width 1568 height 719
drag, startPoint x: 385, startPoint y: 541, endPoint x: 1098, endPoint y: 736, distance: 739.2
click at [1098, 736] on div "Loading... Created by Hope Pavlich - Today at 2:21 PM - Rev: 10/10/2025 @sean s…" at bounding box center [784, 404] width 1568 height 719
drag, startPoint x: 499, startPoint y: 665, endPoint x: 802, endPoint y: 701, distance: 305.1
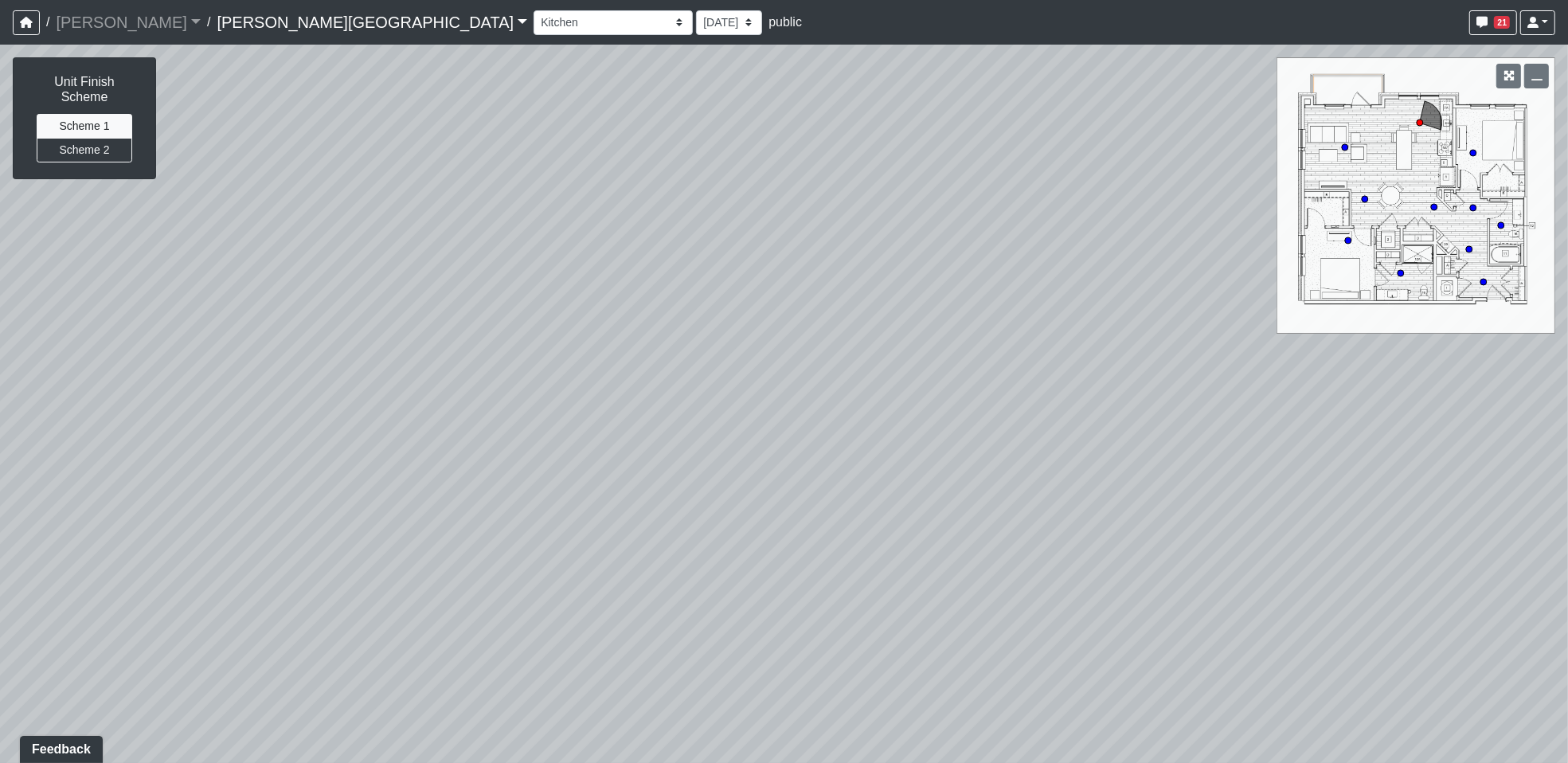
click at [802, 701] on div "Loading... Created by Hope Pavlich - Today at 2:21 PM - Rev: 10/10/2025 @sean s…" at bounding box center [784, 404] width 1568 height 719
click at [1347, 137] on div "Loading... Created by Hope Pavlich - Today at 2:21 PM - Rev: 10/10/2025 @sean s…" at bounding box center [784, 404] width 1568 height 719
click at [1345, 146] on circle at bounding box center [1344, 147] width 6 height 6
select select "mt1j8BSQ6jRHBEFDm4HWzK"
drag, startPoint x: 498, startPoint y: 627, endPoint x: 700, endPoint y: 596, distance: 204.4
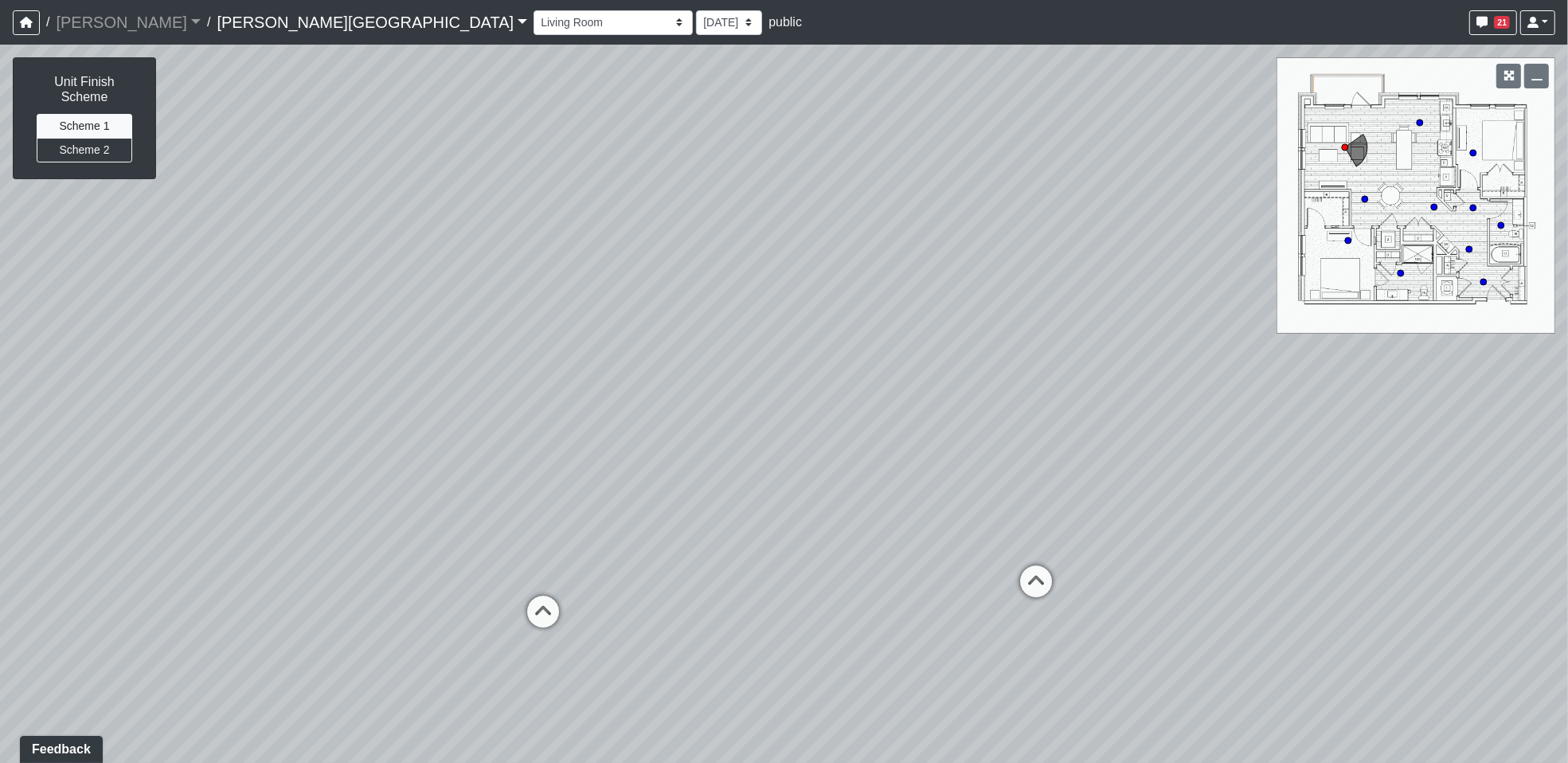
click at [700, 596] on div "Loading... Created by Hope Pavlich - Today at 2:21 PM - Rev: 10/10/2025 @sean s…" at bounding box center [784, 404] width 1568 height 719
click at [653, 389] on div "Loading... Created by Hope Pavlich - Today at 2:21 PM - Rev: 10/10/2025 @sean s…" at bounding box center [784, 404] width 1568 height 719
click at [684, 397] on span "Add comment" at bounding box center [723, 403] width 79 height 14
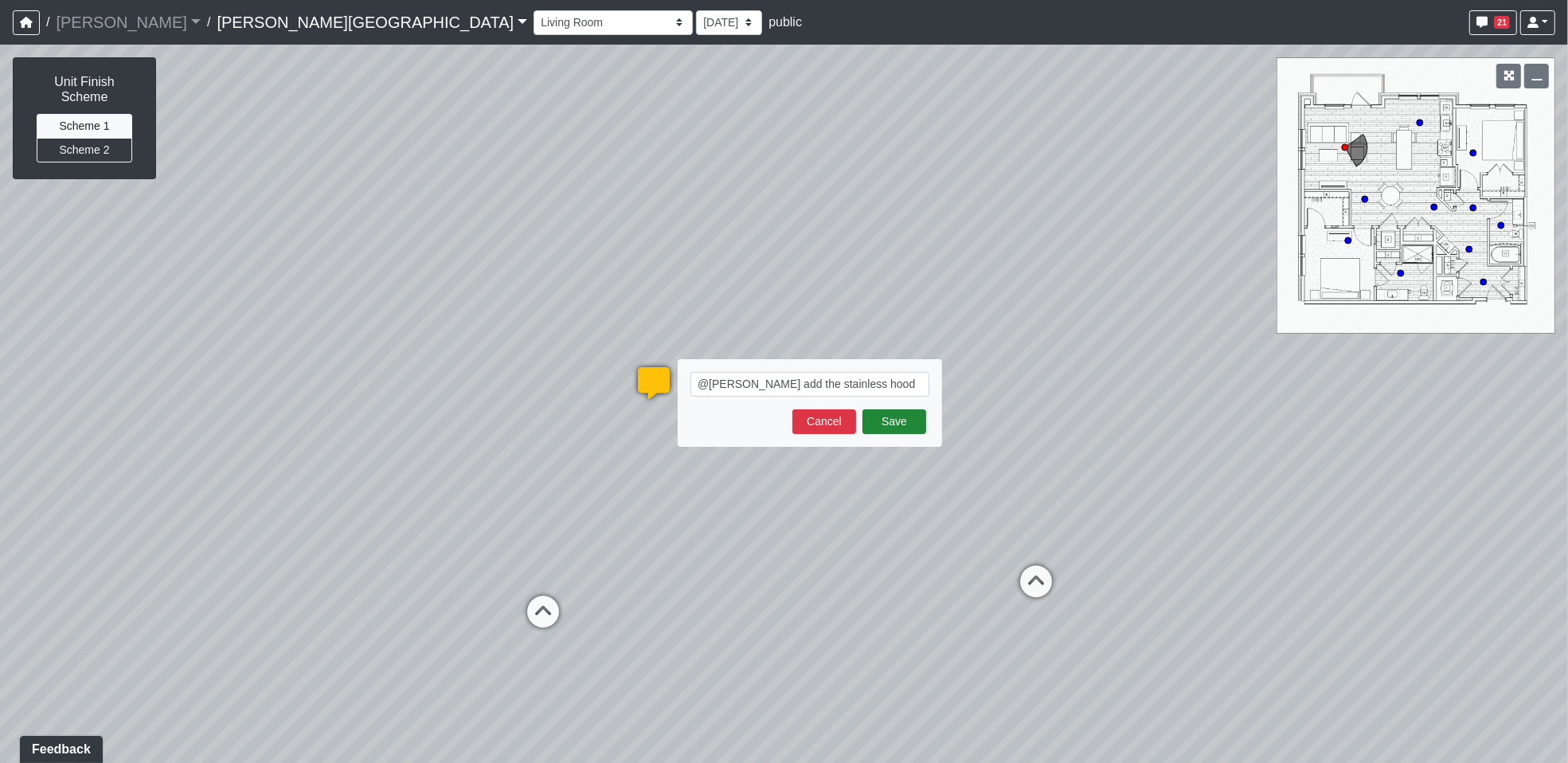
type textarea "@sean add the stainless hood here"
click at [901, 419] on button "Save" at bounding box center [894, 421] width 64 height 25
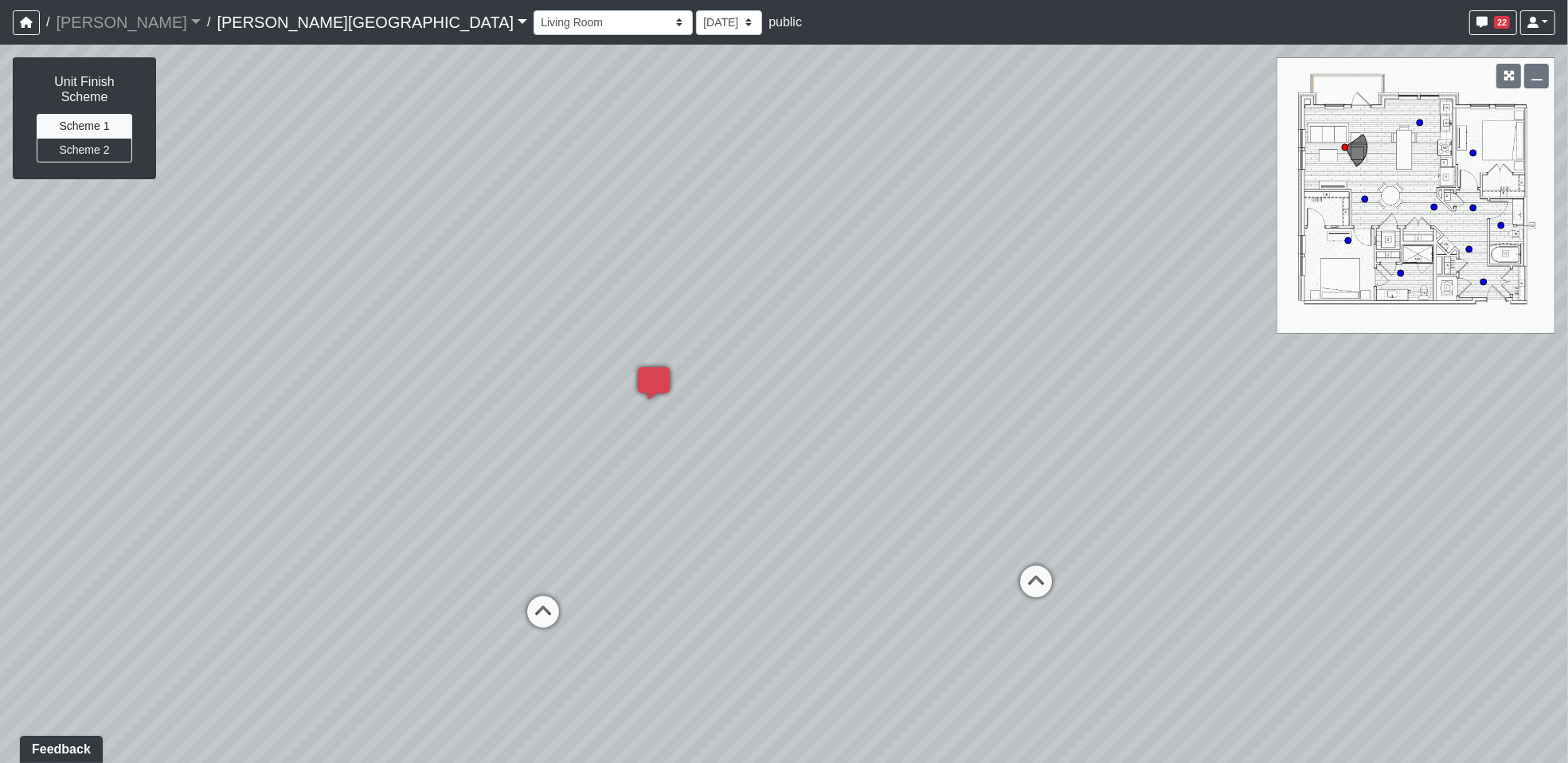
click at [152, 512] on div "Loading... Created by Hope Pavlich - Today at 2:21 PM - Rev: 10/10/2025 @sean s…" at bounding box center [784, 404] width 1568 height 719
drag, startPoint x: 907, startPoint y: 589, endPoint x: 663, endPoint y: 528, distance: 251.5
click at [663, 528] on div "Loading... Created by Hope Pavlich - Today at 2:21 PM - Rev: 10/10/2025 @sean s…" at bounding box center [784, 404] width 1568 height 719
click at [92, 138] on button "Scheme 2" at bounding box center [85, 150] width 96 height 25
click at [91, 114] on button "Scheme 1" at bounding box center [85, 126] width 96 height 25
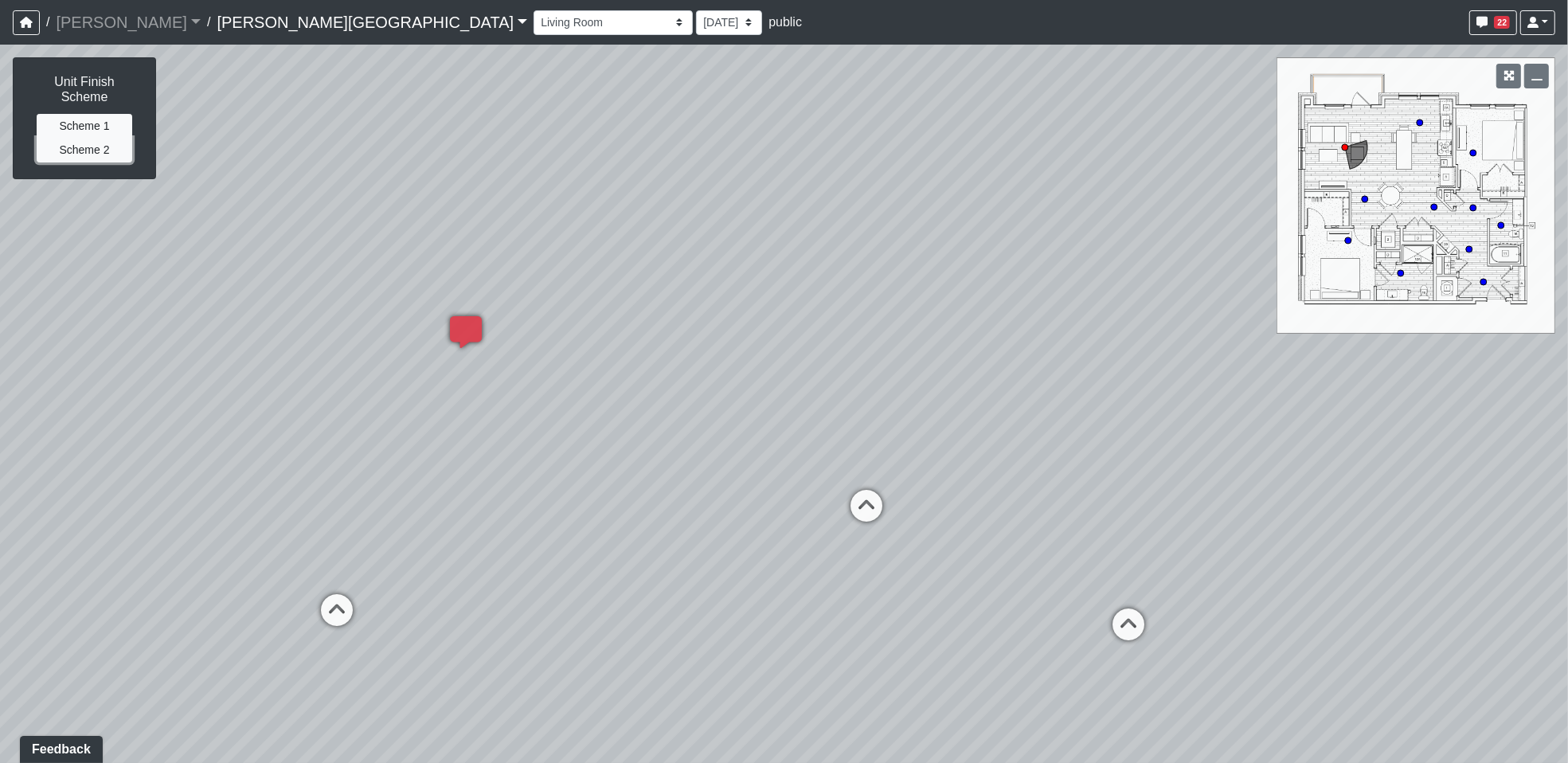
click at [92, 142] on button "Scheme 2" at bounding box center [85, 150] width 96 height 25
click at [92, 114] on button "Scheme 1" at bounding box center [85, 126] width 96 height 25
click at [91, 138] on button "Scheme 2" at bounding box center [85, 150] width 96 height 25
click at [91, 118] on button "Scheme 1" at bounding box center [85, 126] width 96 height 25
click at [91, 138] on button "Scheme 2" at bounding box center [85, 150] width 96 height 25
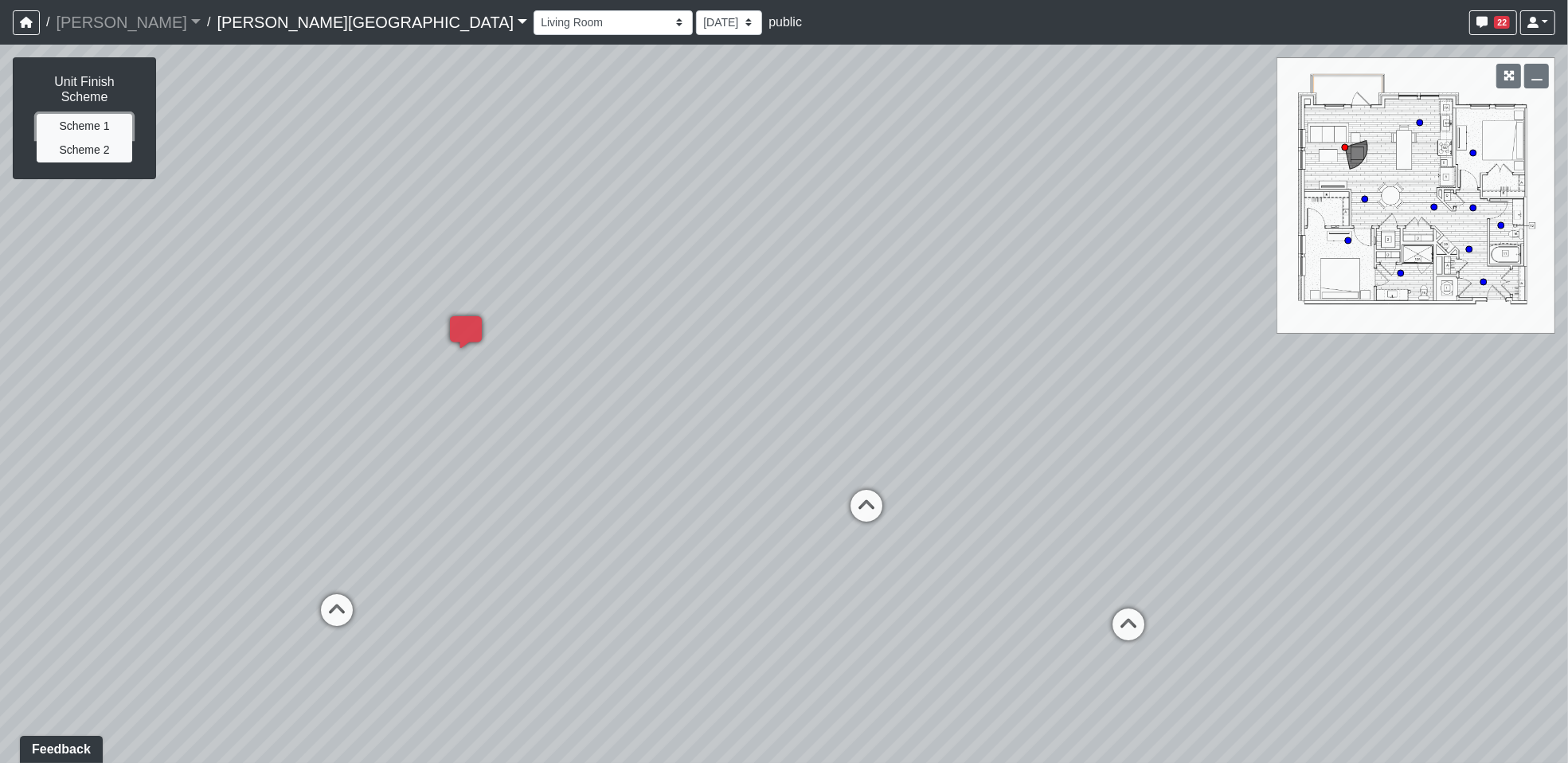
click at [91, 114] on button "Scheme 1" at bounding box center [85, 126] width 96 height 25
drag, startPoint x: 539, startPoint y: 650, endPoint x: -4, endPoint y: 500, distance: 563.3
click at [0, 500] on html "/ [PERSON_NAME] Loading... / [PERSON_NAME][GEOGRAPHIC_DATA] [PERSON_NAME][GEOGR…" at bounding box center [784, 382] width 1568 height 763
click at [1403, 272] on circle at bounding box center [1400, 273] width 6 height 6
select select "nzuSeQpbcsxa5mYYwdvq9N"
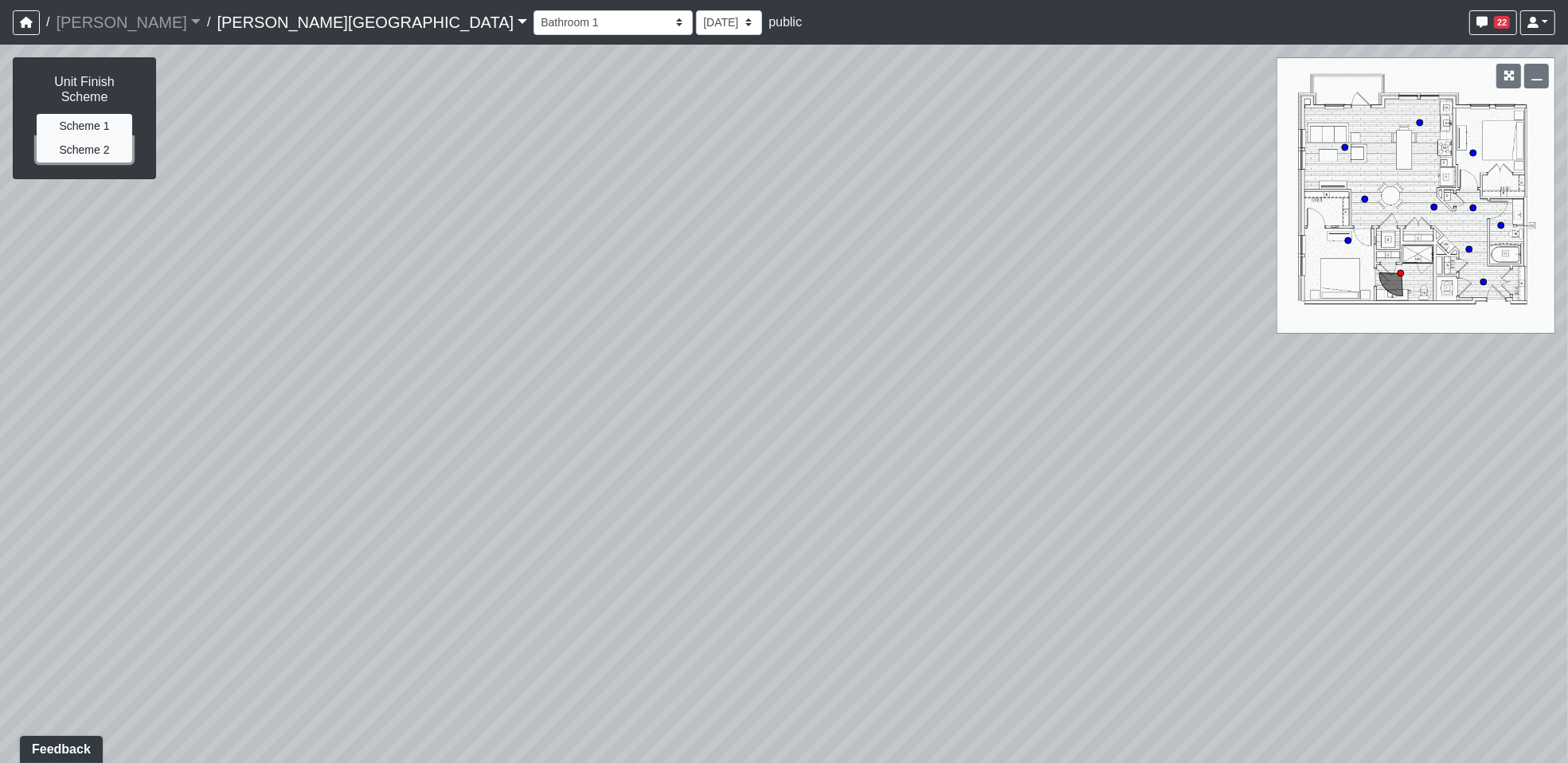
click at [106, 138] on button "Scheme 2" at bounding box center [85, 150] width 96 height 25
click at [106, 114] on button "Scheme 1" at bounding box center [85, 126] width 96 height 25
click at [111, 138] on button "Scheme 2" at bounding box center [85, 150] width 96 height 25
drag, startPoint x: 991, startPoint y: 565, endPoint x: 926, endPoint y: 333, distance: 240.9
click at [926, 333] on div "Loading... Created by Hope Pavlich - Today at 2:21 PM - Rev: 10/10/2025 @sean s…" at bounding box center [784, 404] width 1568 height 719
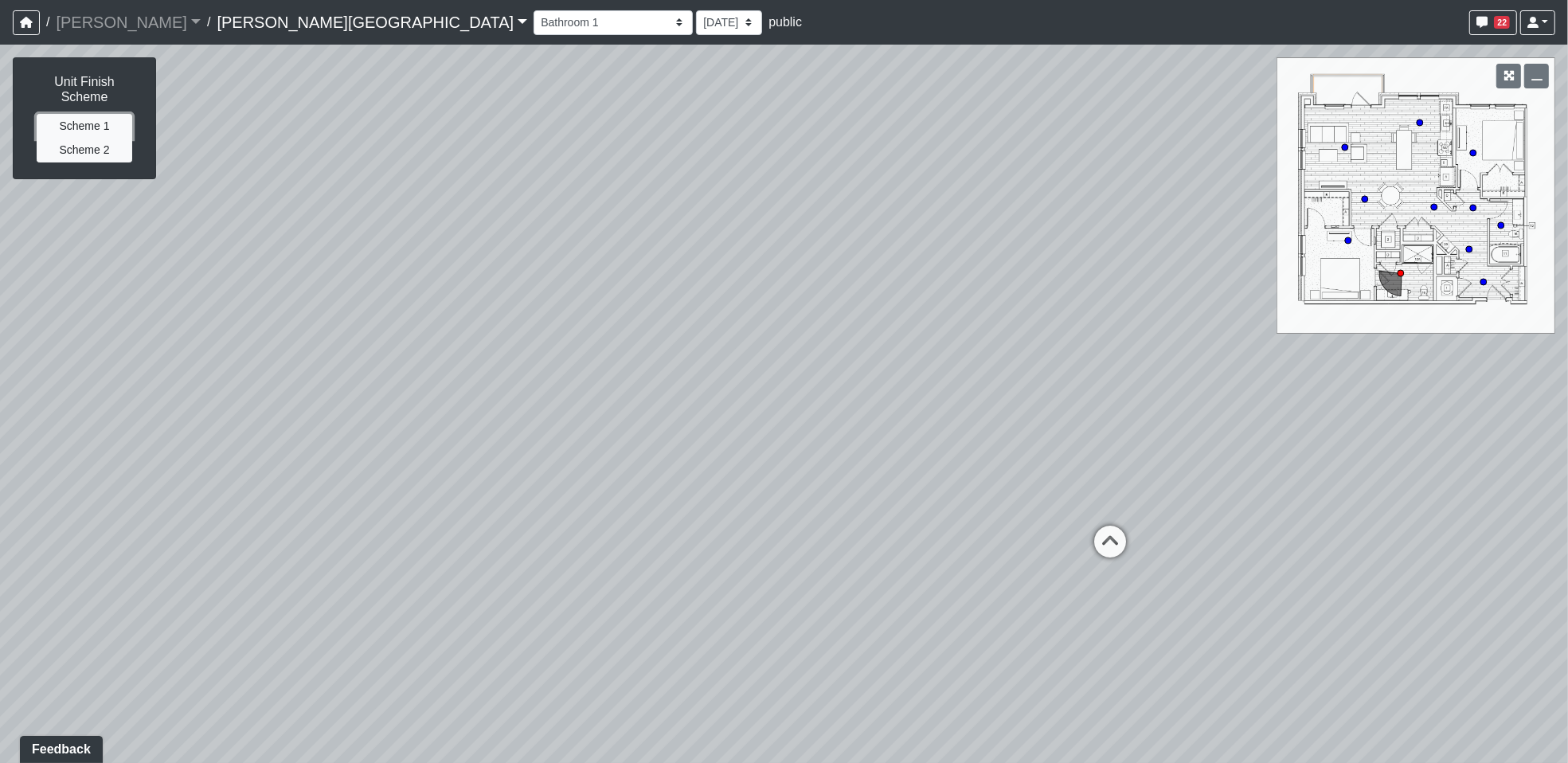
click at [85, 114] on button "Scheme 1" at bounding box center [85, 126] width 96 height 25
click at [466, 644] on div "Loading... Created by Hope Pavlich - Today at 2:21 PM - Rev: 10/10/2025 @sean s…" at bounding box center [784, 404] width 1568 height 719
click at [551, 628] on div "Loading... Created by Hope Pavlich - Today at 2:21 PM - Rev: 10/10/2025 @sean s…" at bounding box center [784, 404] width 1568 height 719
click at [104, 143] on button "Scheme 2" at bounding box center [85, 150] width 96 height 25
click at [82, 114] on button "Scheme 1" at bounding box center [85, 126] width 96 height 25
